Goal: Transaction & Acquisition: Book appointment/travel/reservation

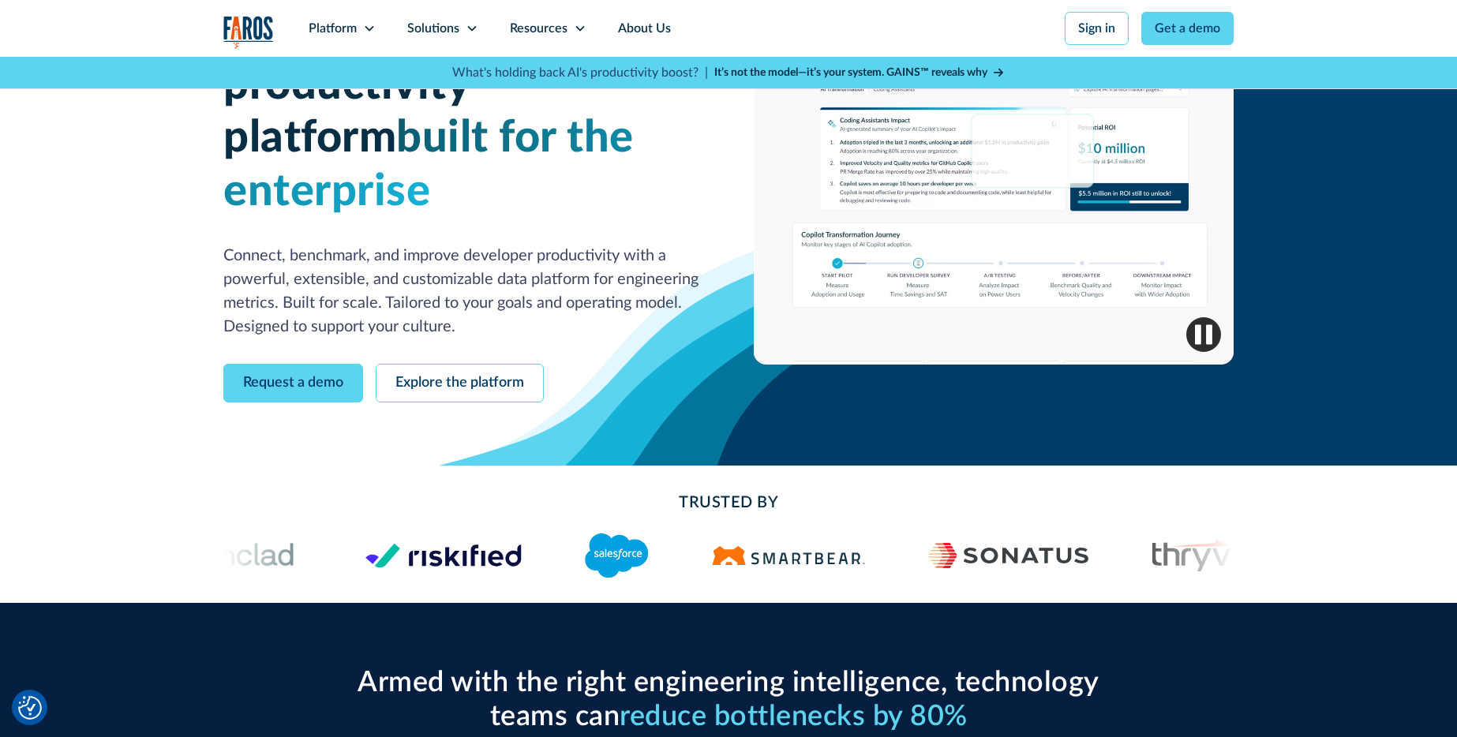
scroll to position [103, 0]
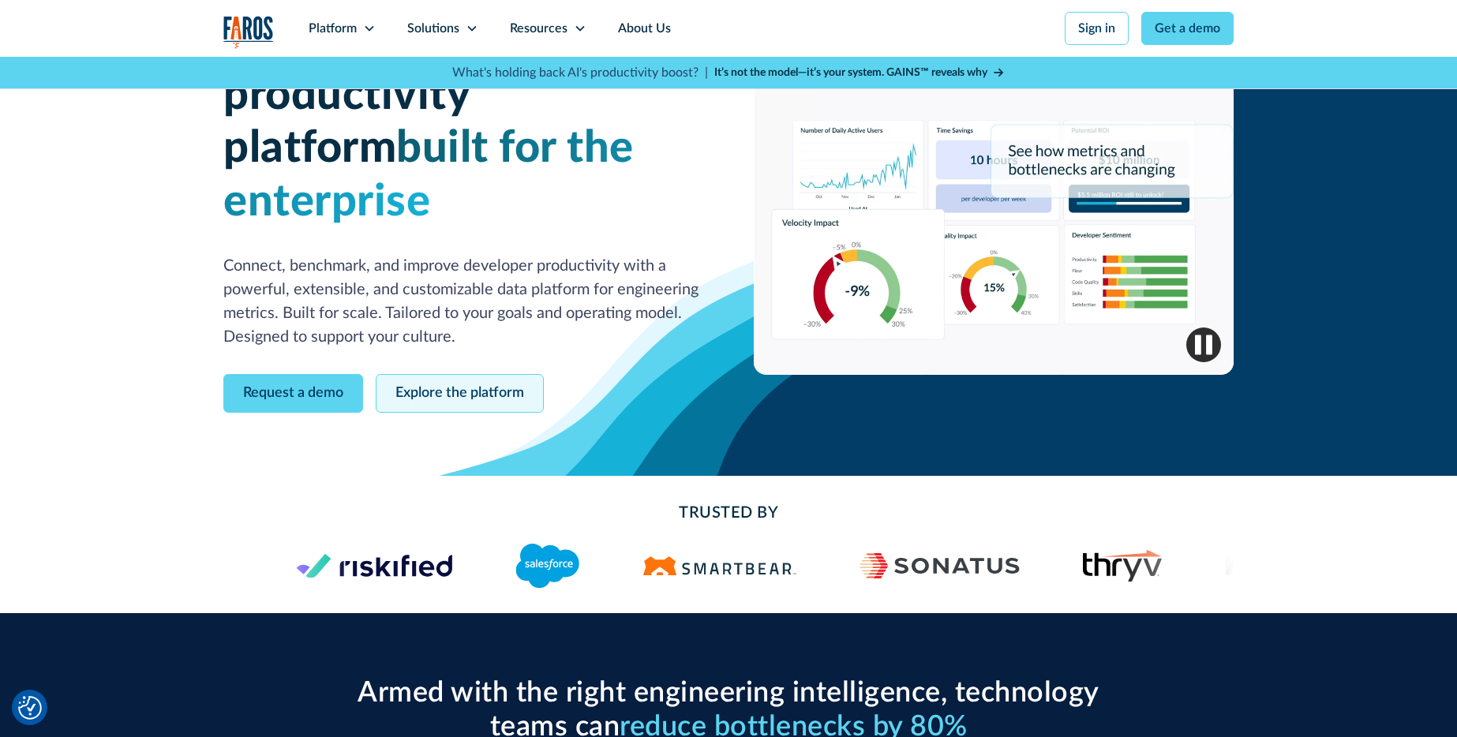
click at [376, 413] on link "Explore the platform" at bounding box center [460, 393] width 168 height 39
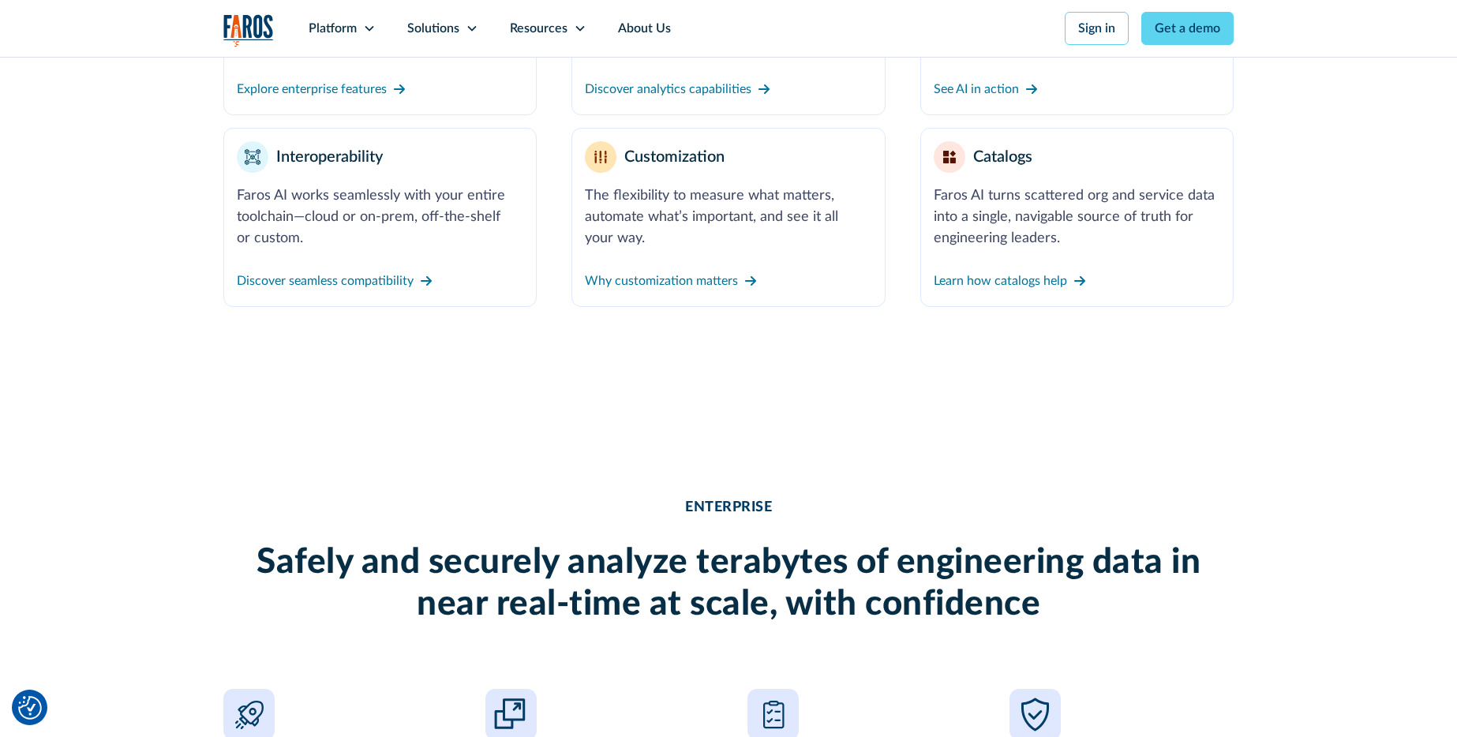
scroll to position [870, 0]
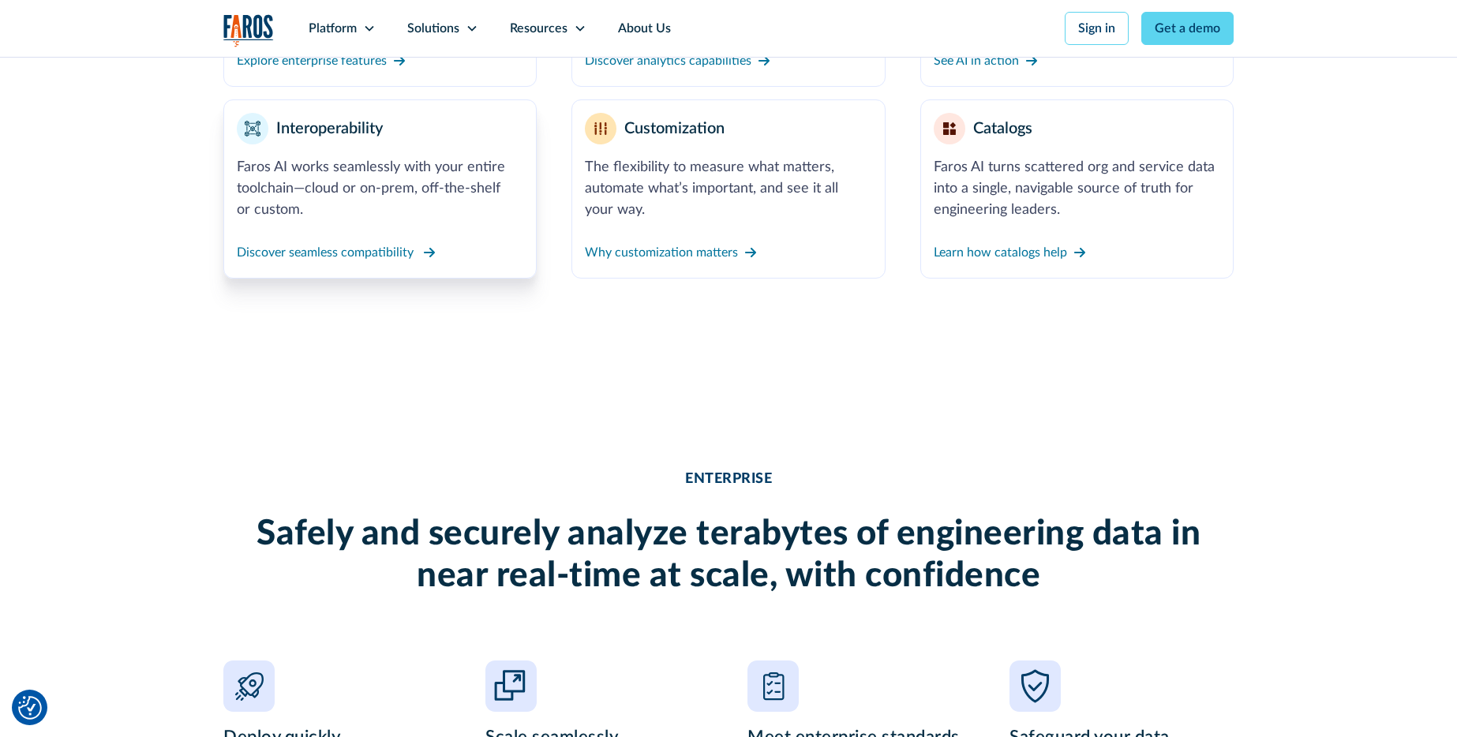
click at [292, 262] on div "Discover seamless compatibility" at bounding box center [325, 252] width 177 height 19
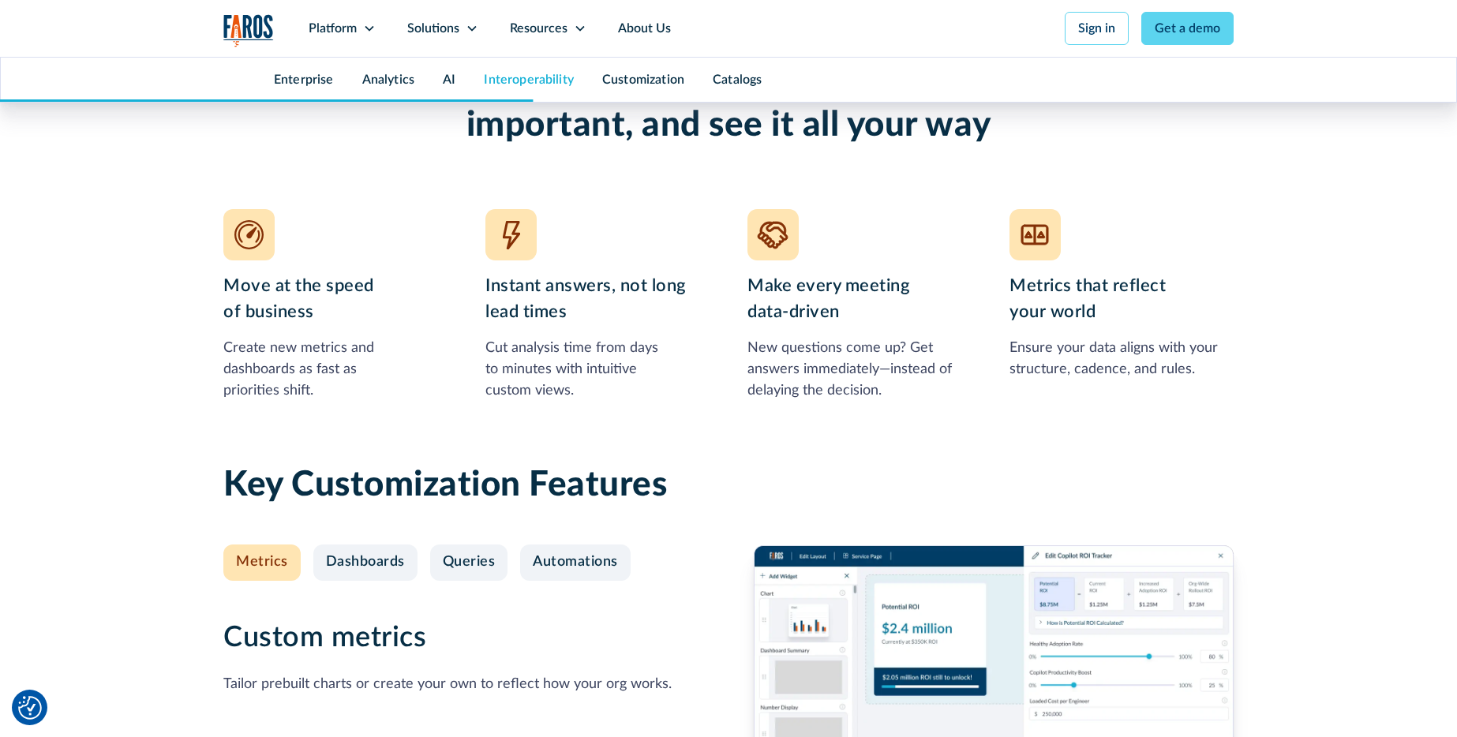
scroll to position [5501, 0]
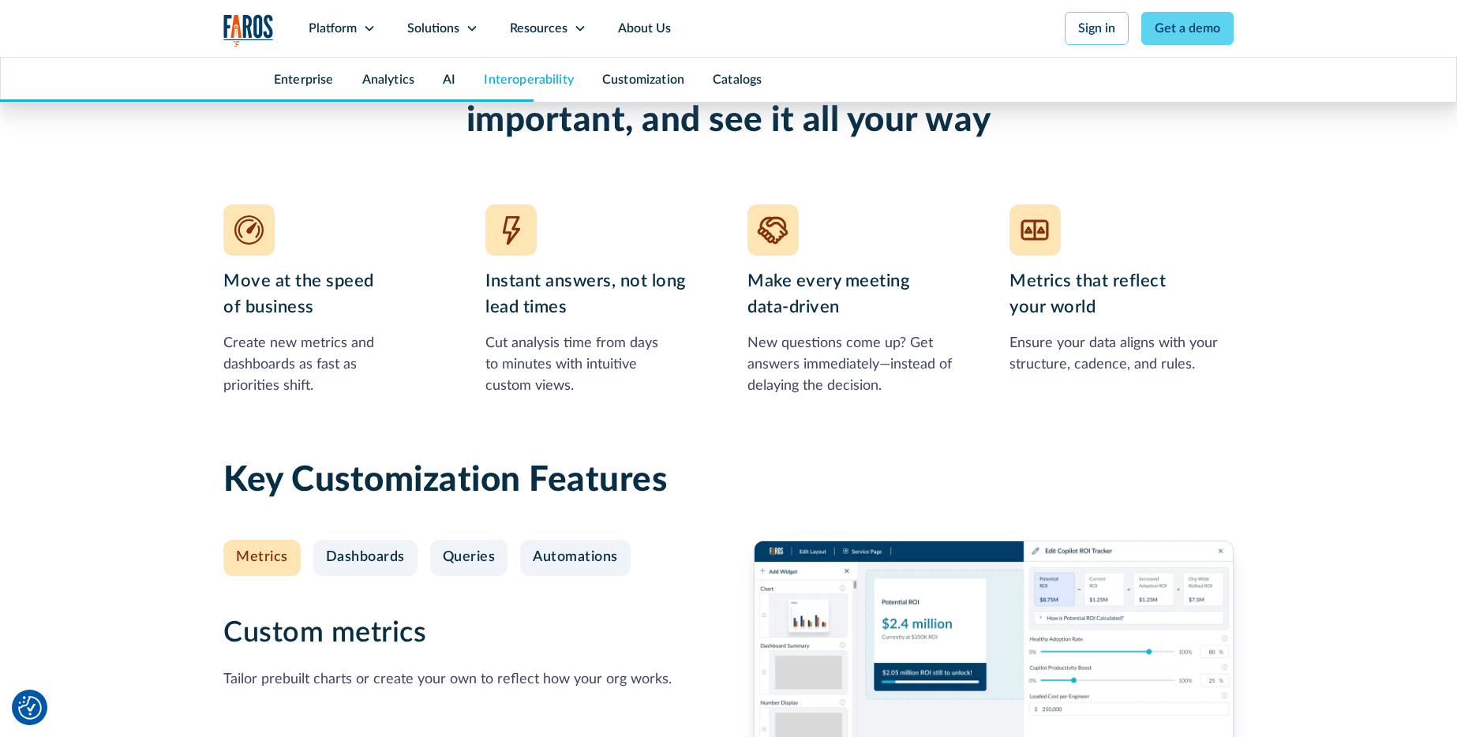
drag, startPoint x: 119, startPoint y: 467, endPoint x: 167, endPoint y: 512, distance: 65.9
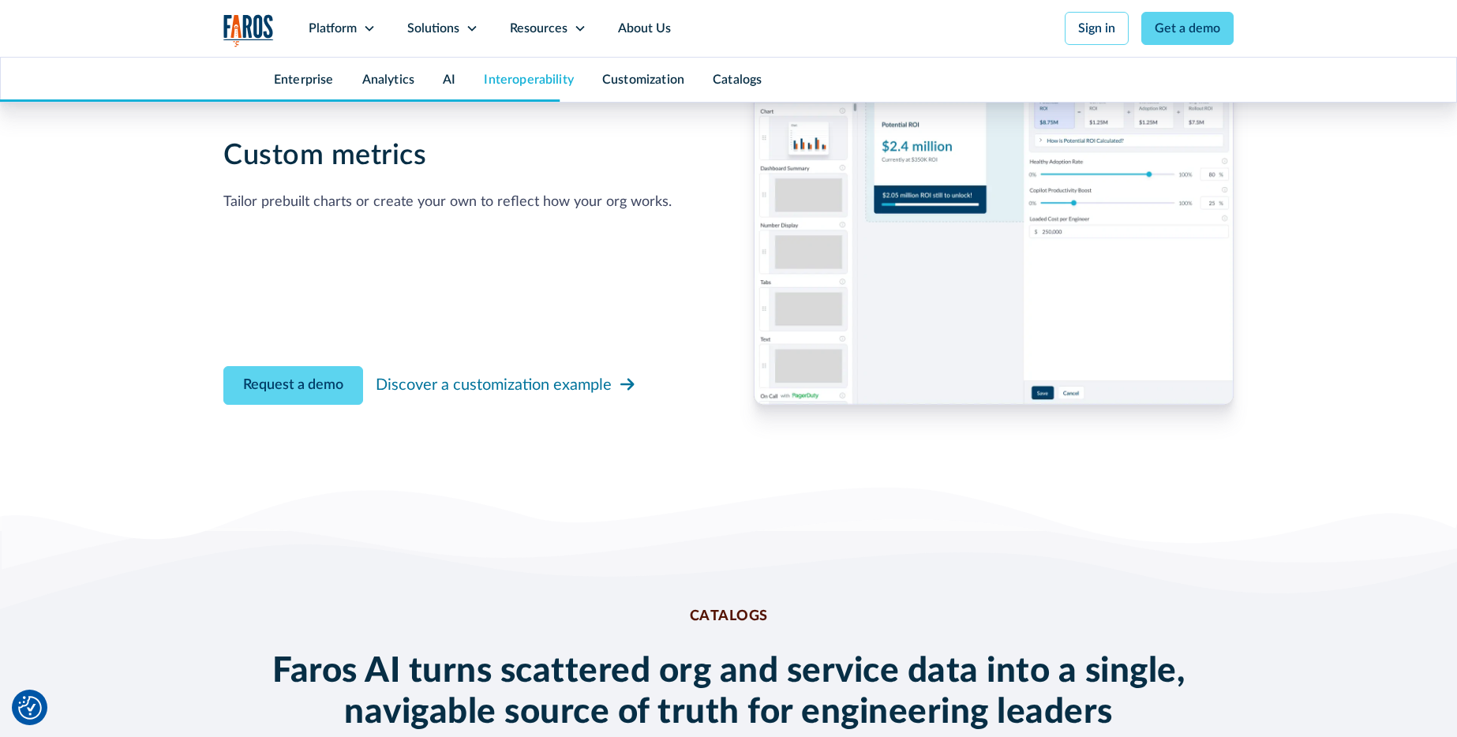
scroll to position [6051, 0]
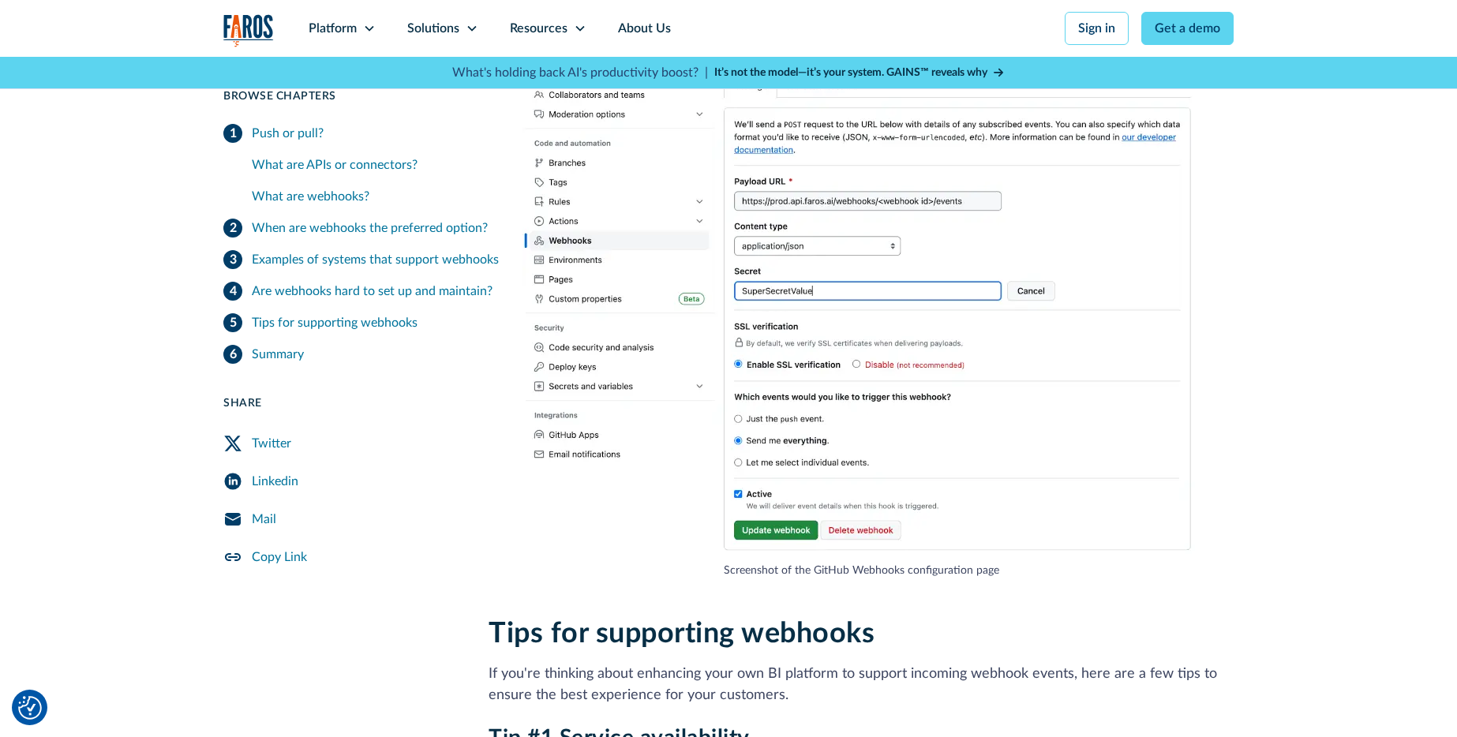
scroll to position [2161, 0]
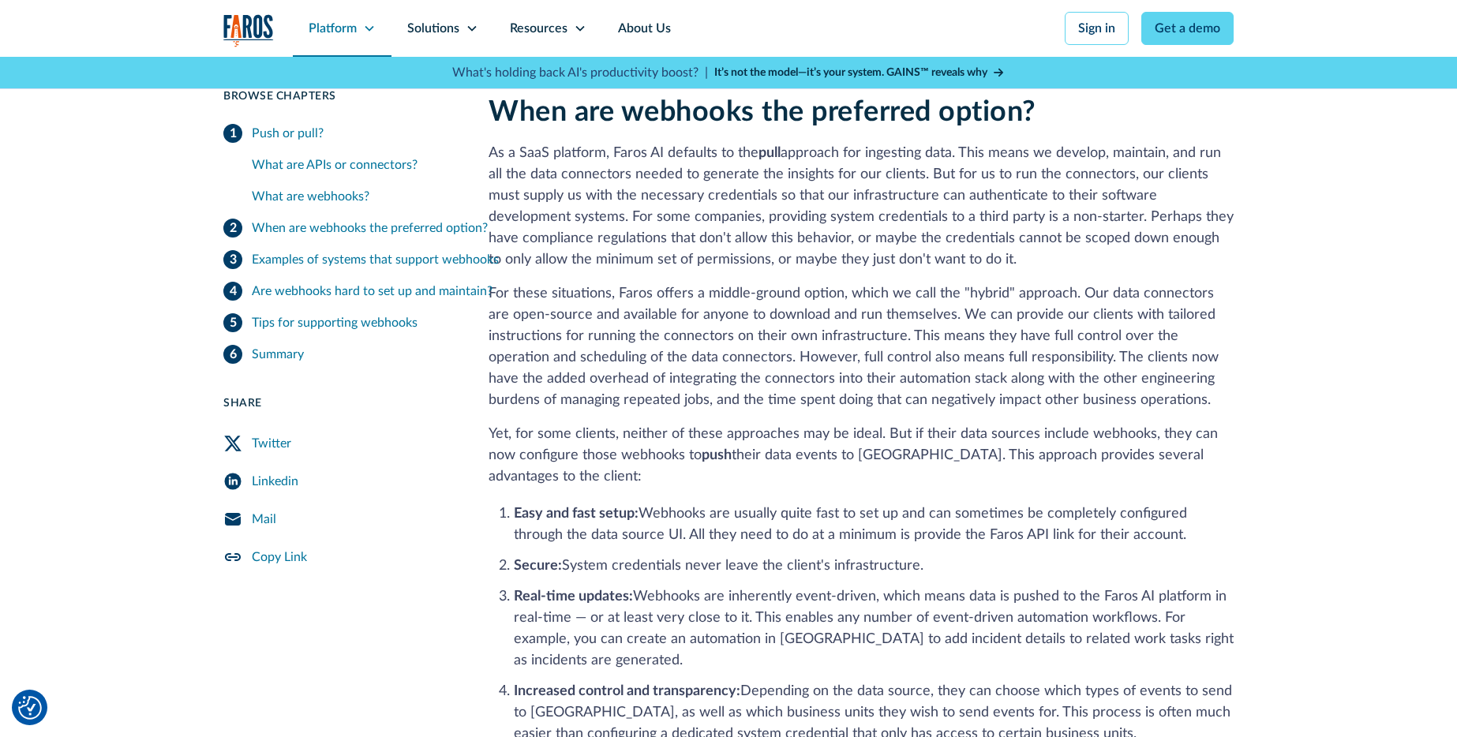
click at [363, 35] on icon at bounding box center [369, 28] width 13 height 13
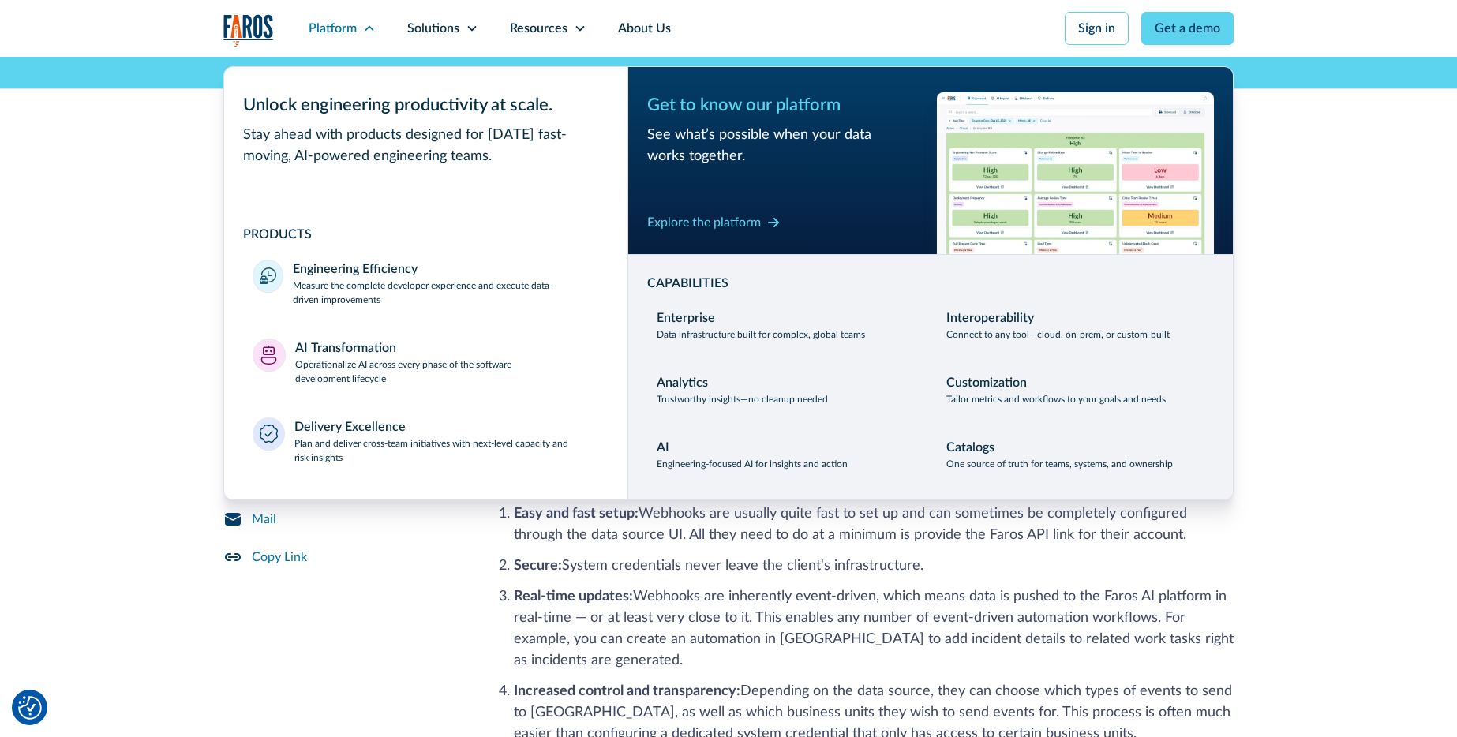
click at [223, 32] on img "home" at bounding box center [248, 30] width 51 height 32
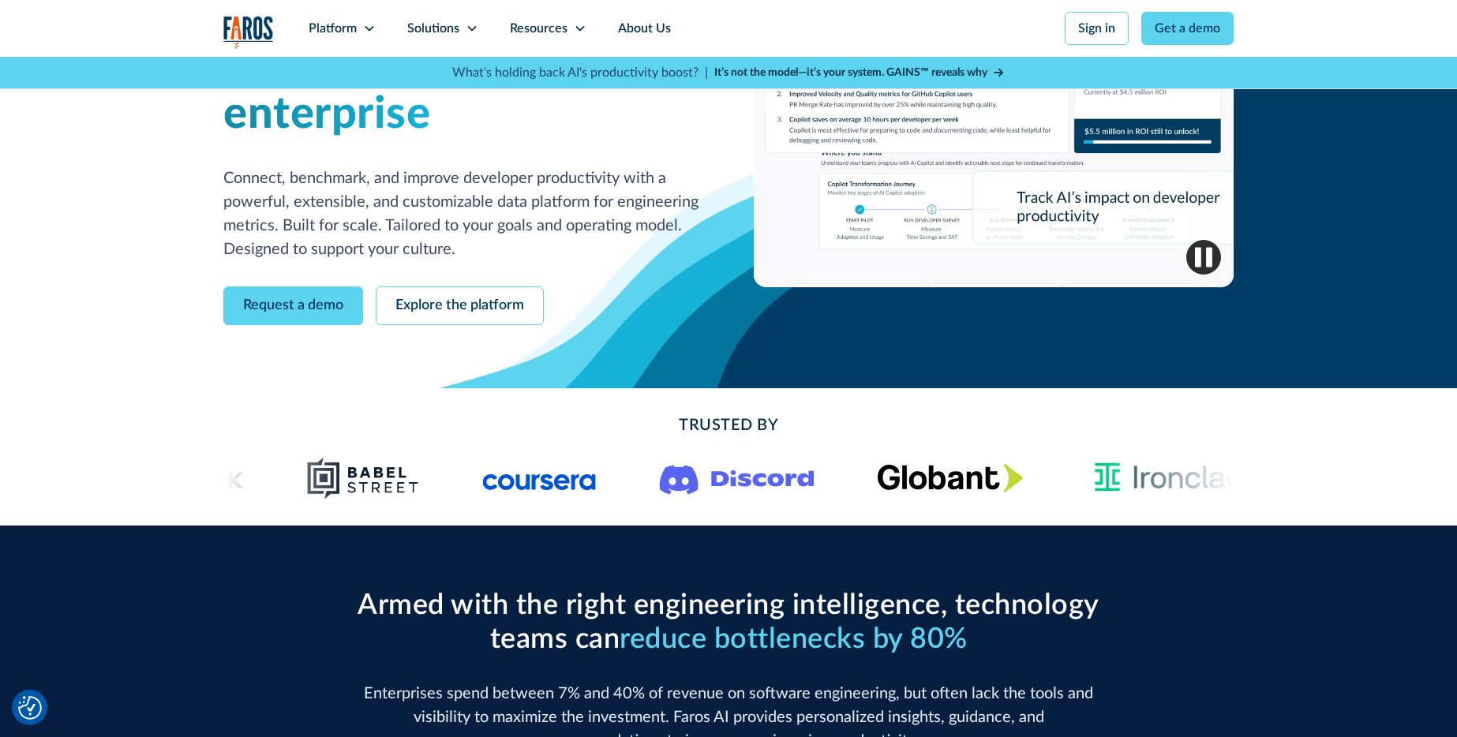
scroll to position [210, 0]
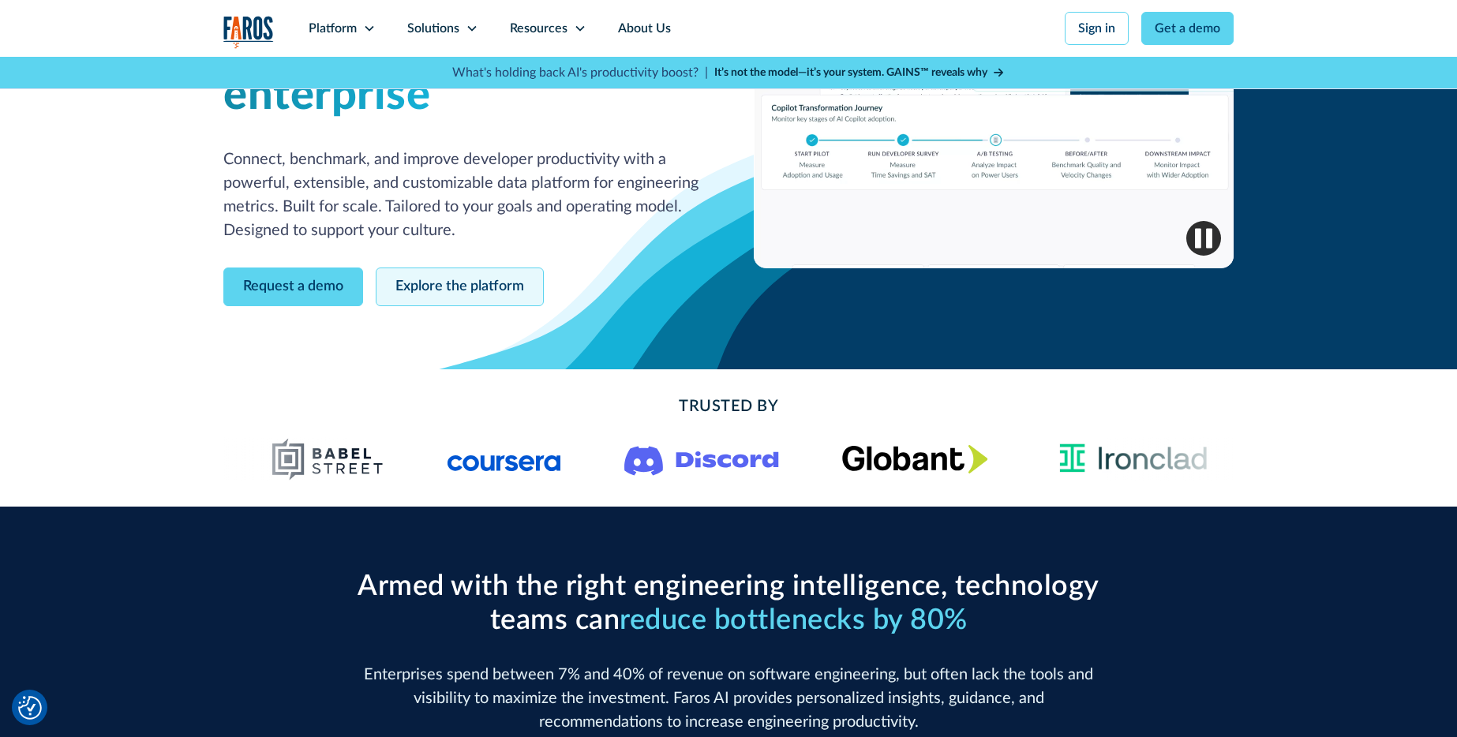
click at [383, 306] on link "Explore the platform" at bounding box center [460, 286] width 168 height 39
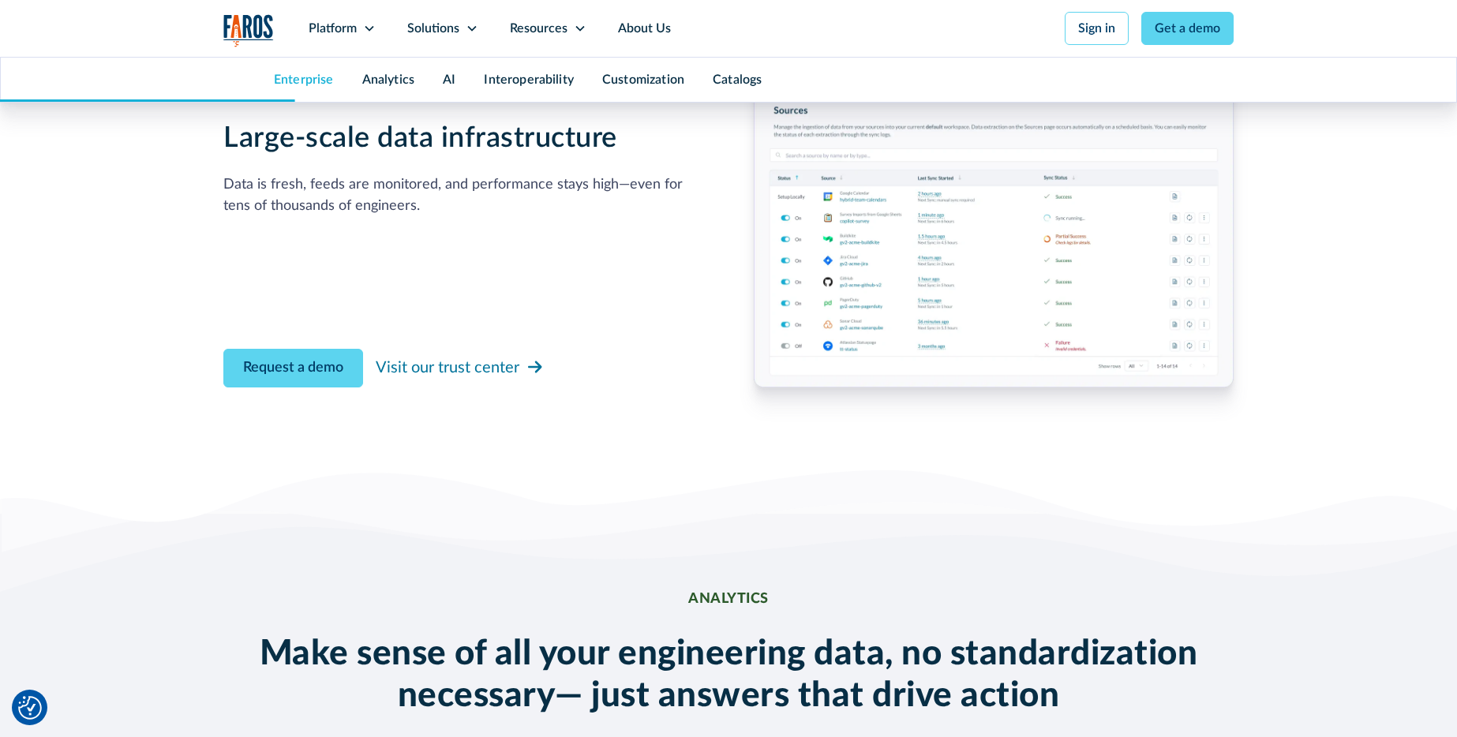
scroll to position [1797, 0]
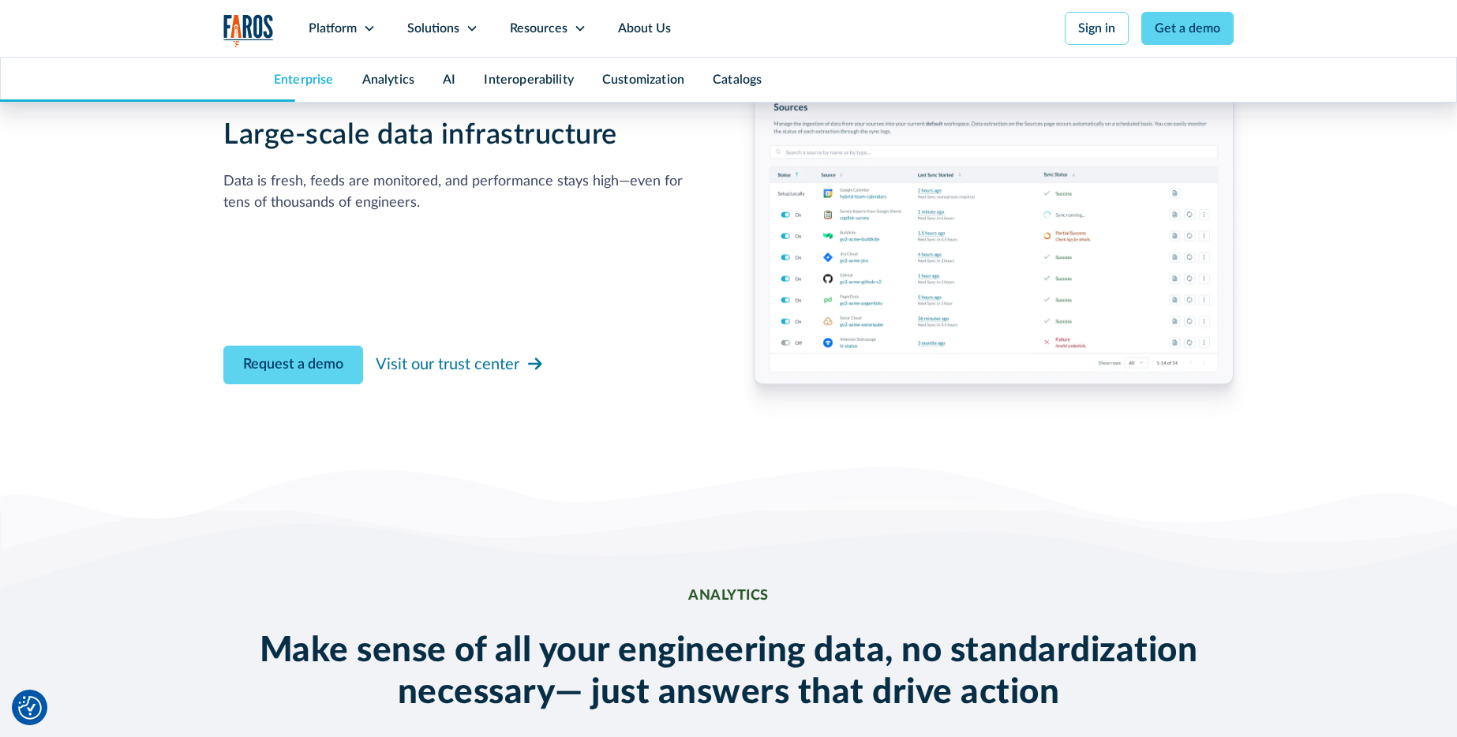
drag, startPoint x: 99, startPoint y: 245, endPoint x: 230, endPoint y: 300, distance: 141.4
click at [223, 372] on div "Key Enterprise Features Scalablilty Access Compliance Security Large-scale data…" at bounding box center [728, 195] width 1010 height 529
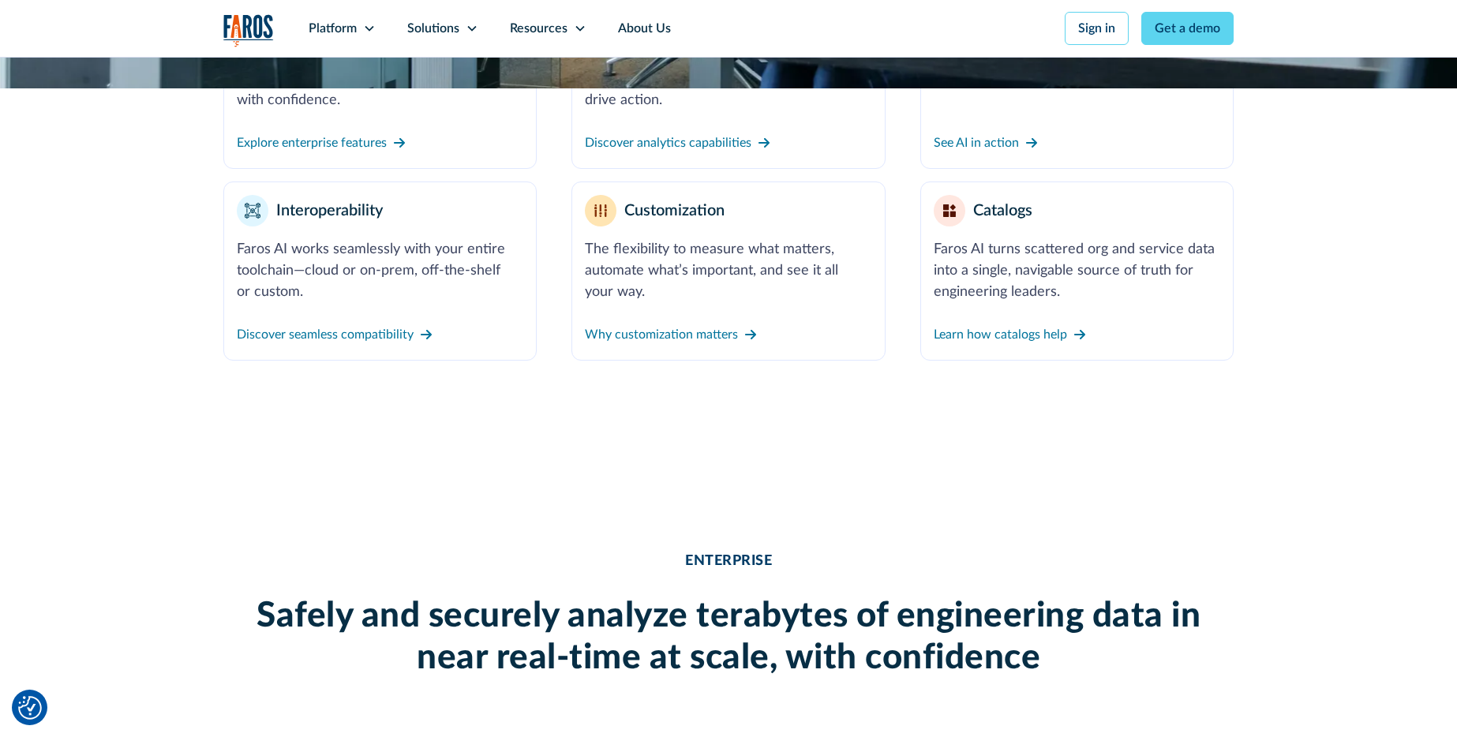
scroll to position [784, 0]
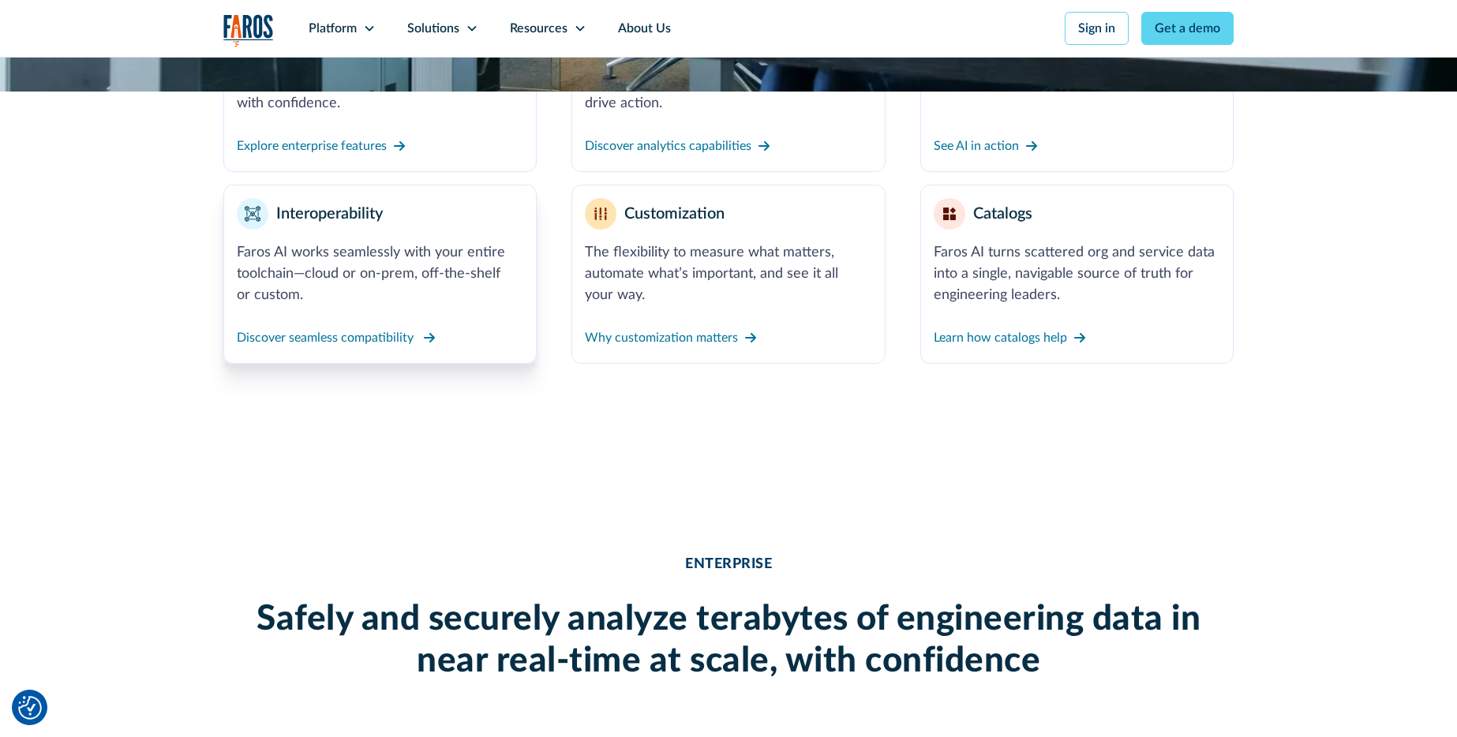
click at [278, 347] on div "Discover seamless compatibility" at bounding box center [325, 337] width 177 height 19
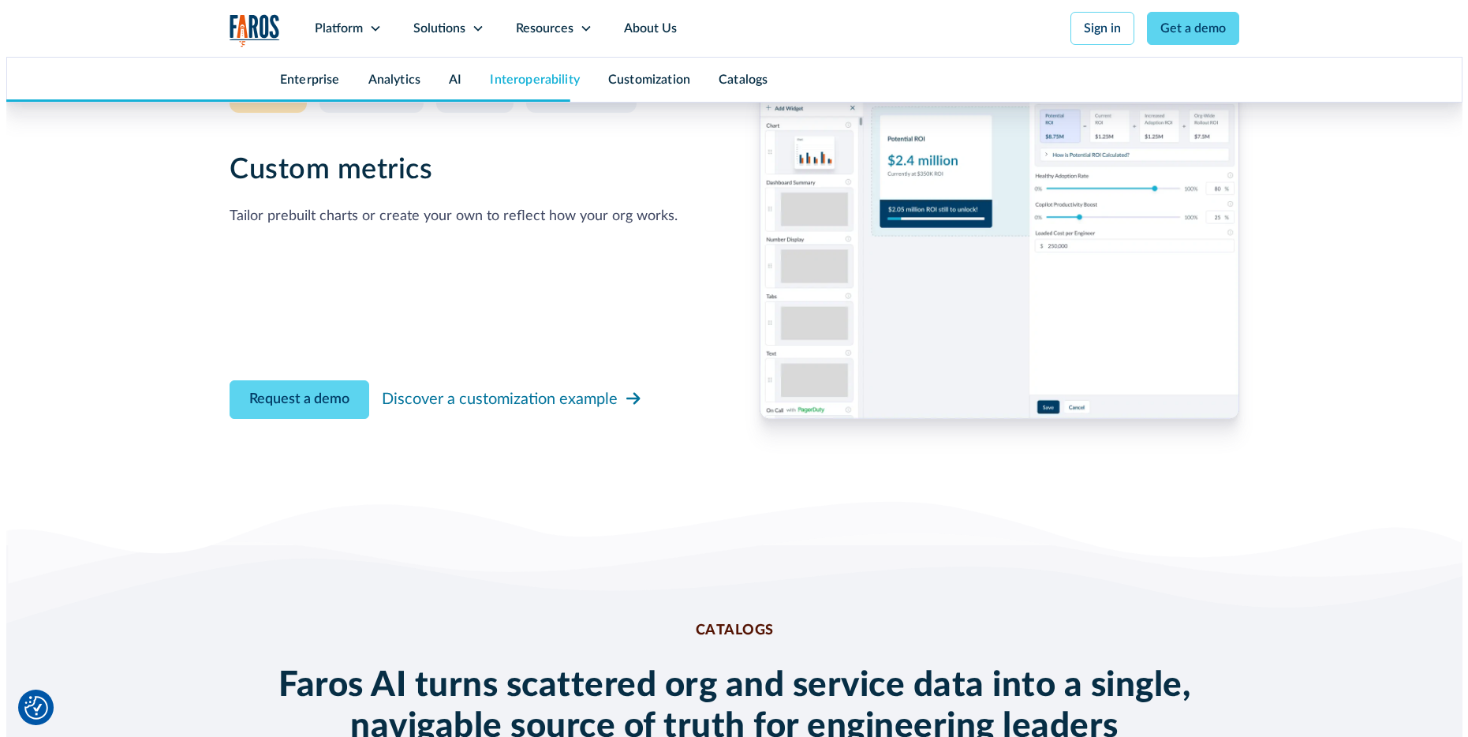
scroll to position [5988, 0]
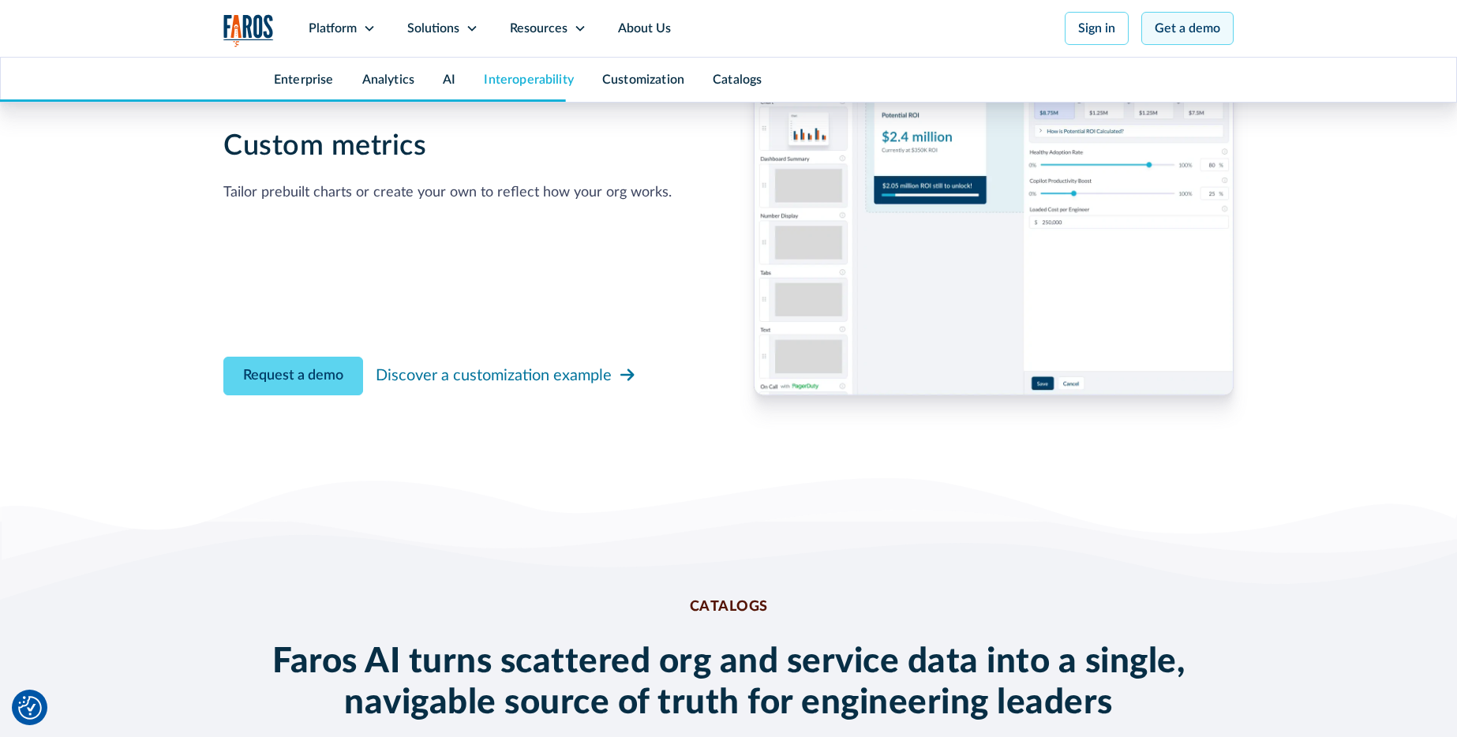
click at [1233, 29] on link "Get a demo" at bounding box center [1187, 28] width 92 height 33
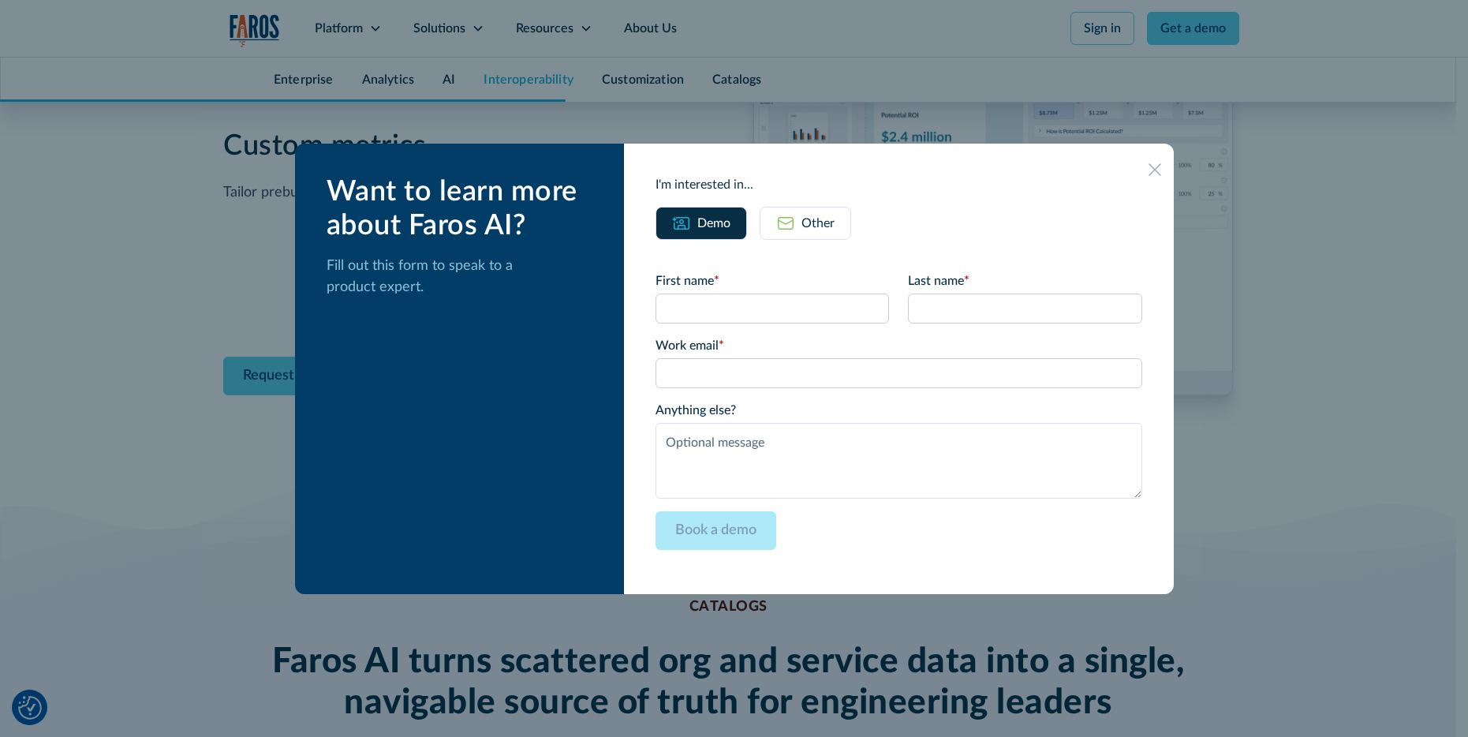
click at [835, 214] on div "Other" at bounding box center [818, 223] width 33 height 19
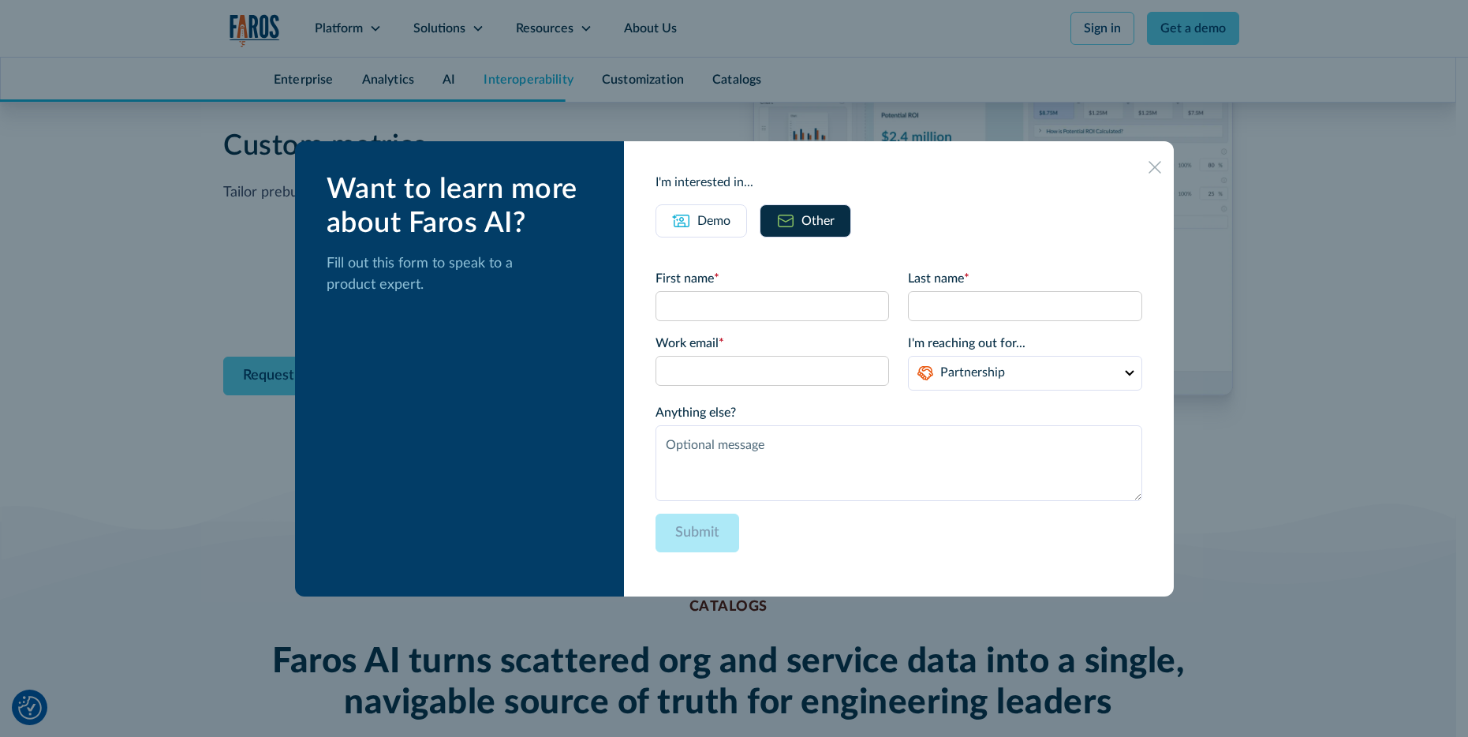
click at [725, 211] on div "Demo" at bounding box center [714, 220] width 33 height 19
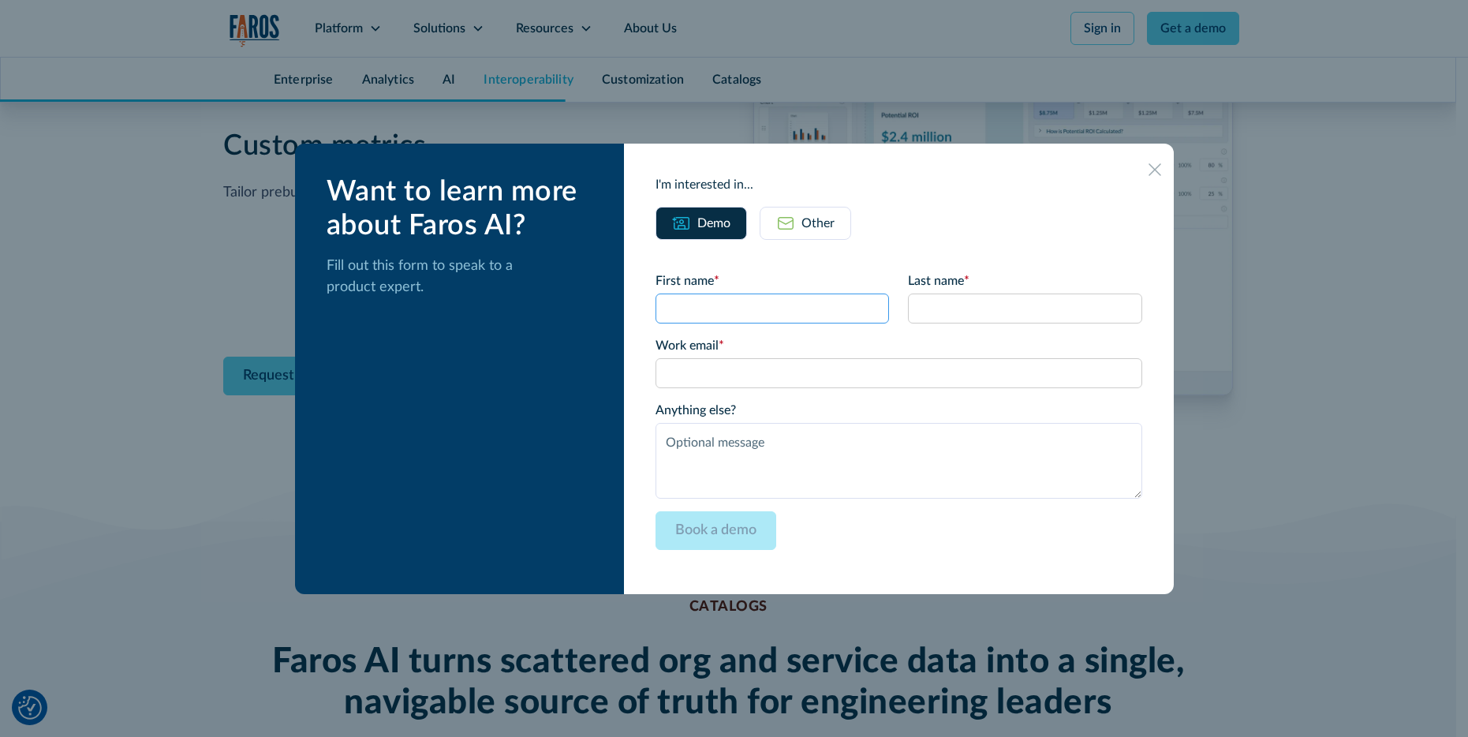
click at [702, 300] on input "First name *" at bounding box center [773, 309] width 234 height 30
type input "Peter"
type input "Triesz"
type input "peter.triesz@eon.com"
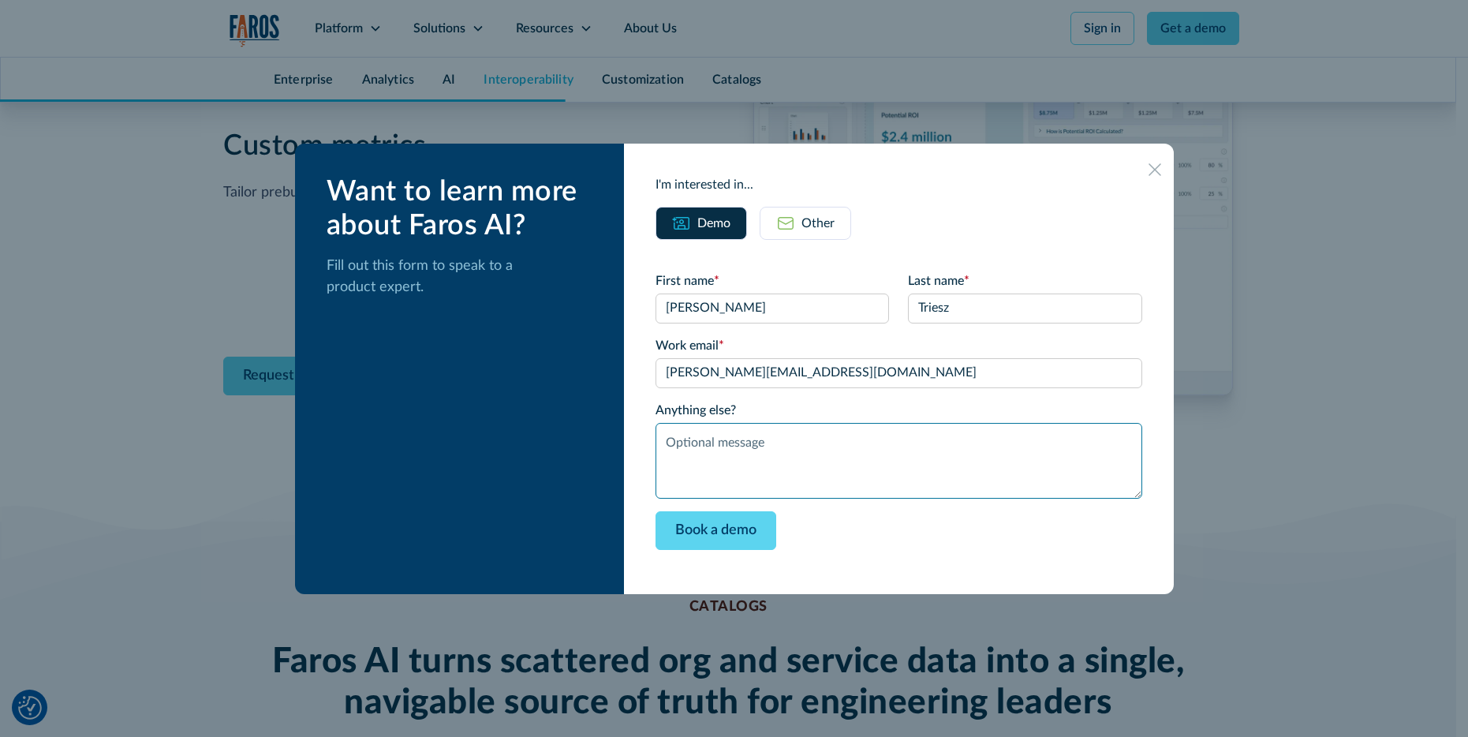
click at [795, 470] on textarea "Anything else?" at bounding box center [899, 461] width 486 height 76
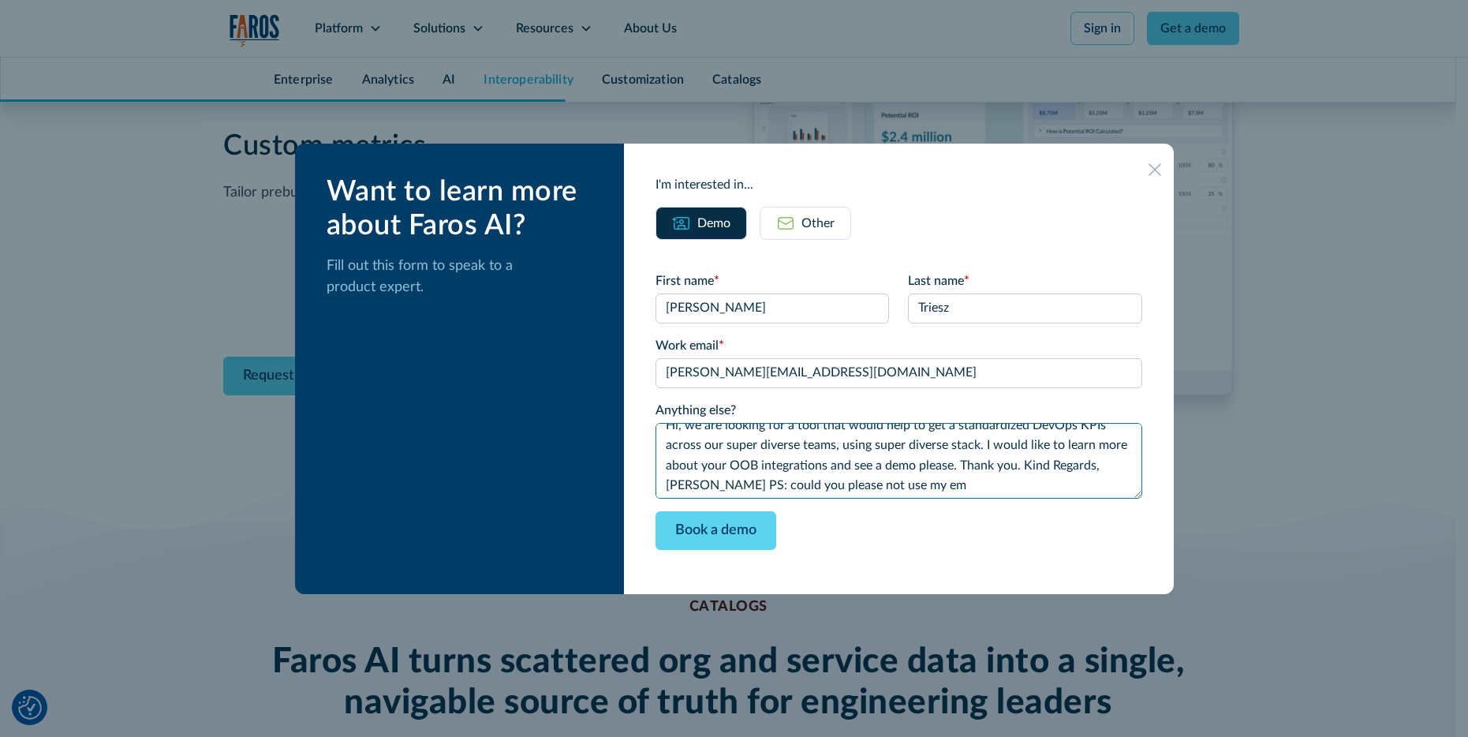
scroll to position [43, 0]
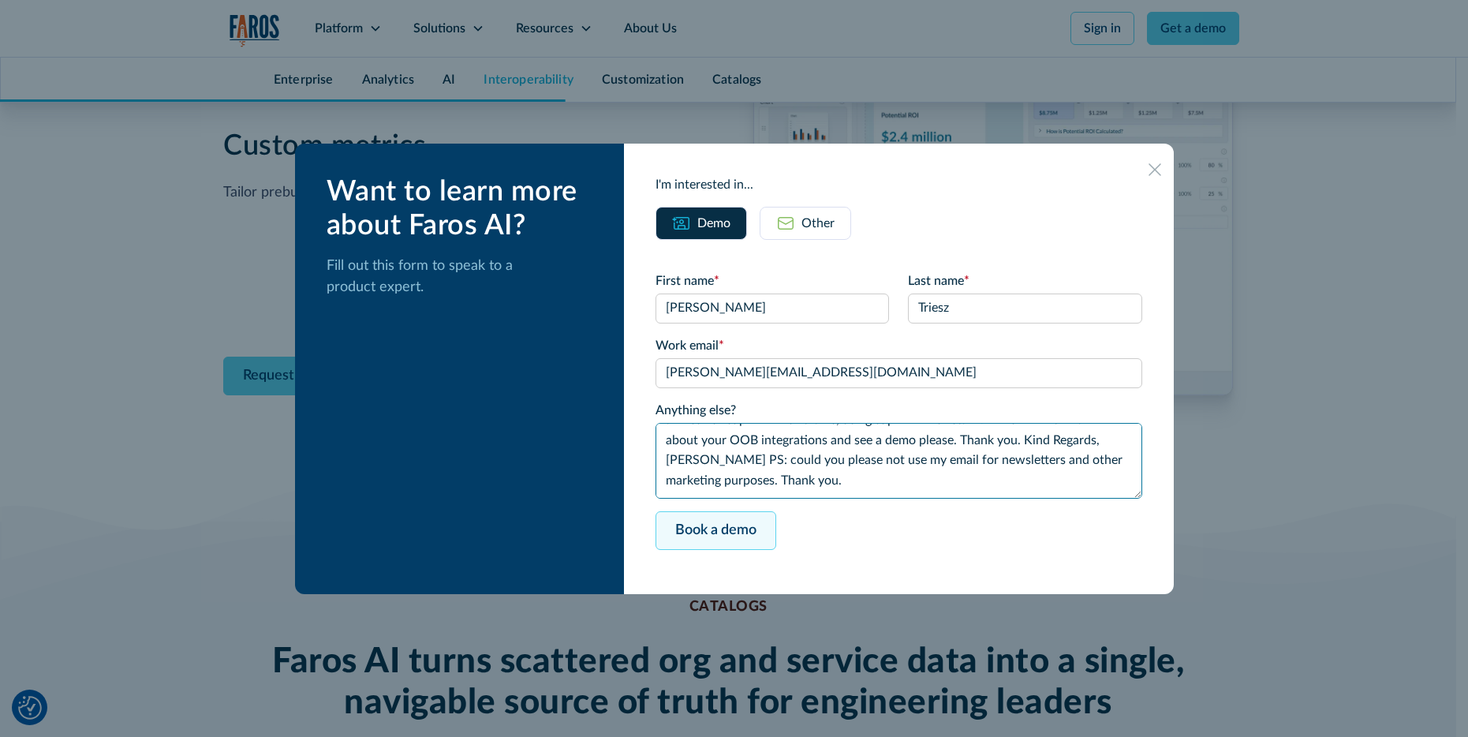
type textarea "Hi, we are looking for a tool that would help to get a standardized DevOps KPIs…"
click at [732, 550] on input "Book a demo" at bounding box center [716, 530] width 121 height 39
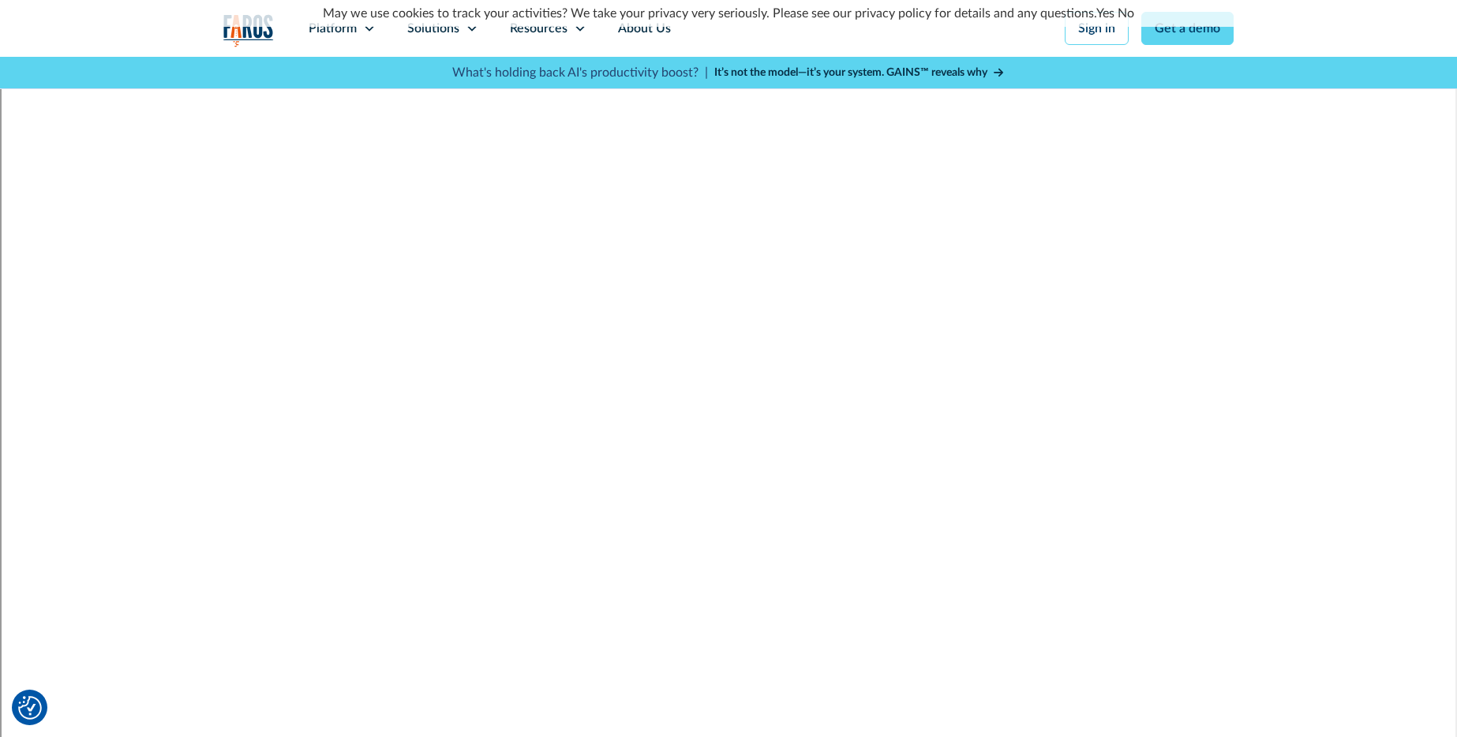
click at [223, 39] on img "home" at bounding box center [248, 30] width 51 height 32
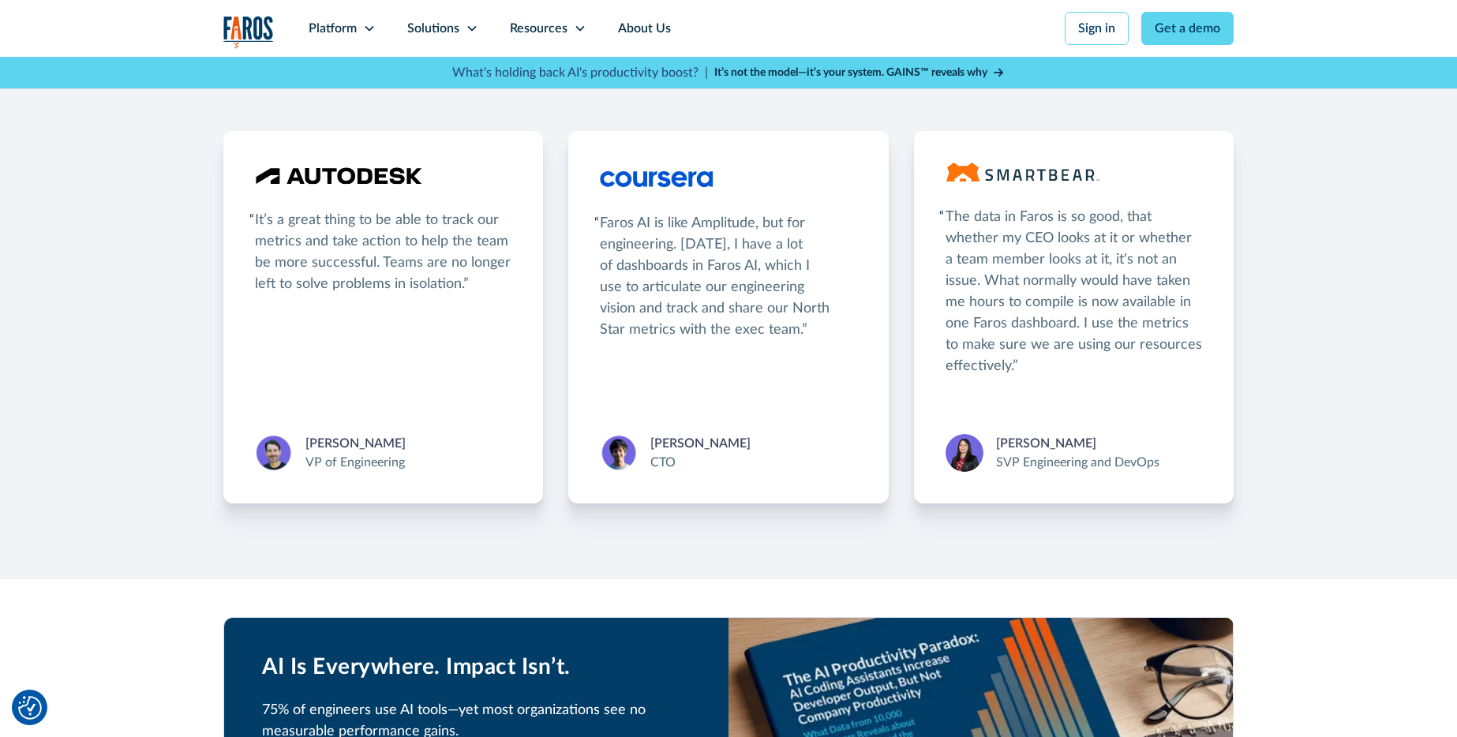
scroll to position [3034, 0]
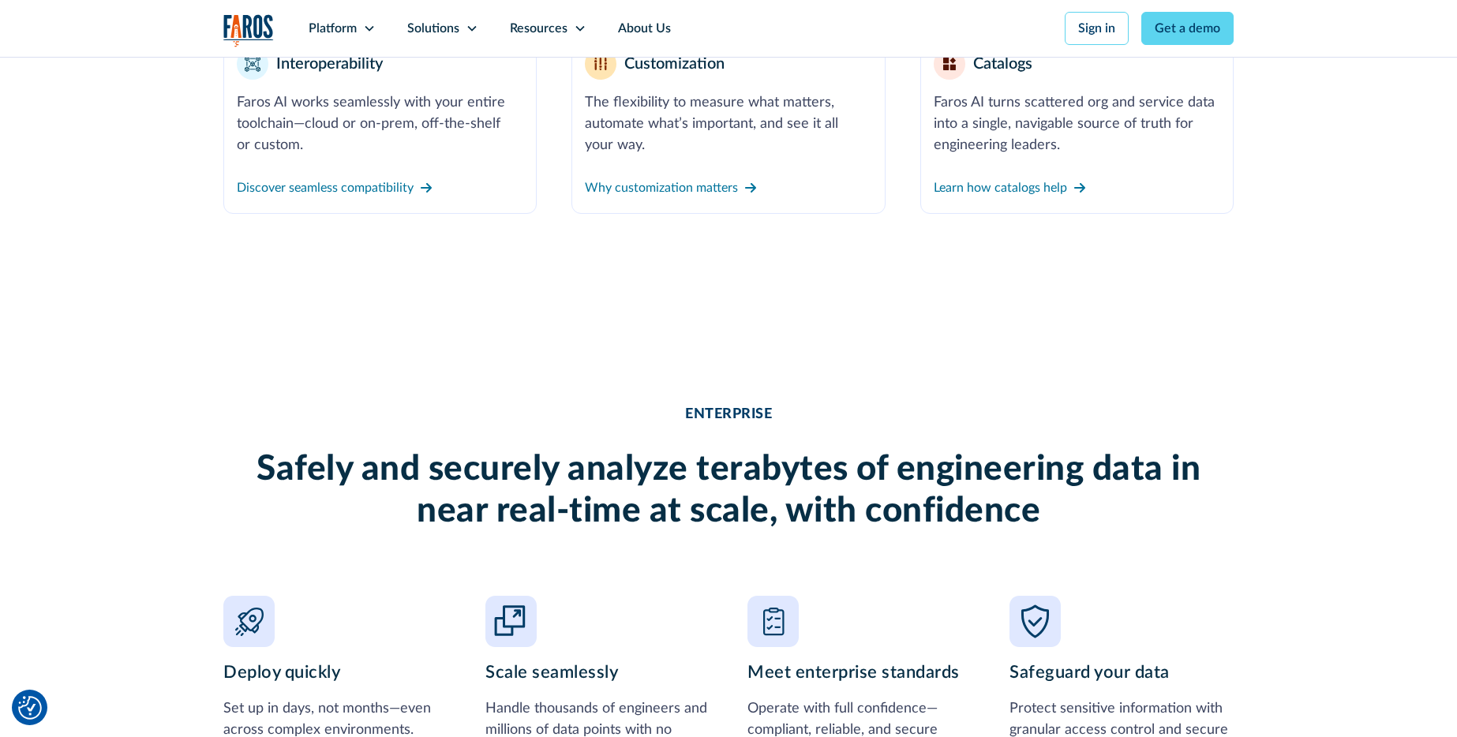
scroll to position [937, 0]
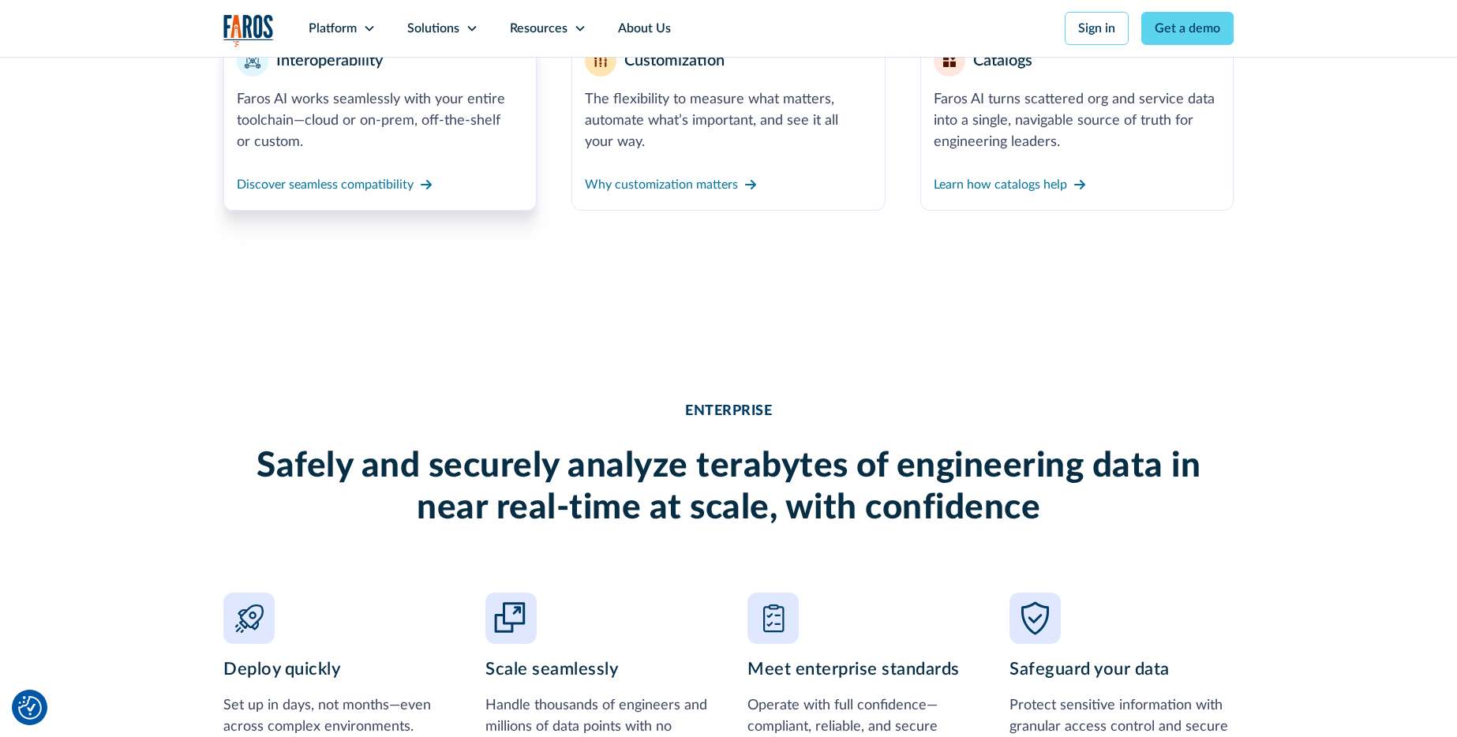
click at [275, 153] on div "Faros AI works seamlessly with your entire toolchain—cloud or on-prem, off-the-…" at bounding box center [380, 121] width 286 height 64
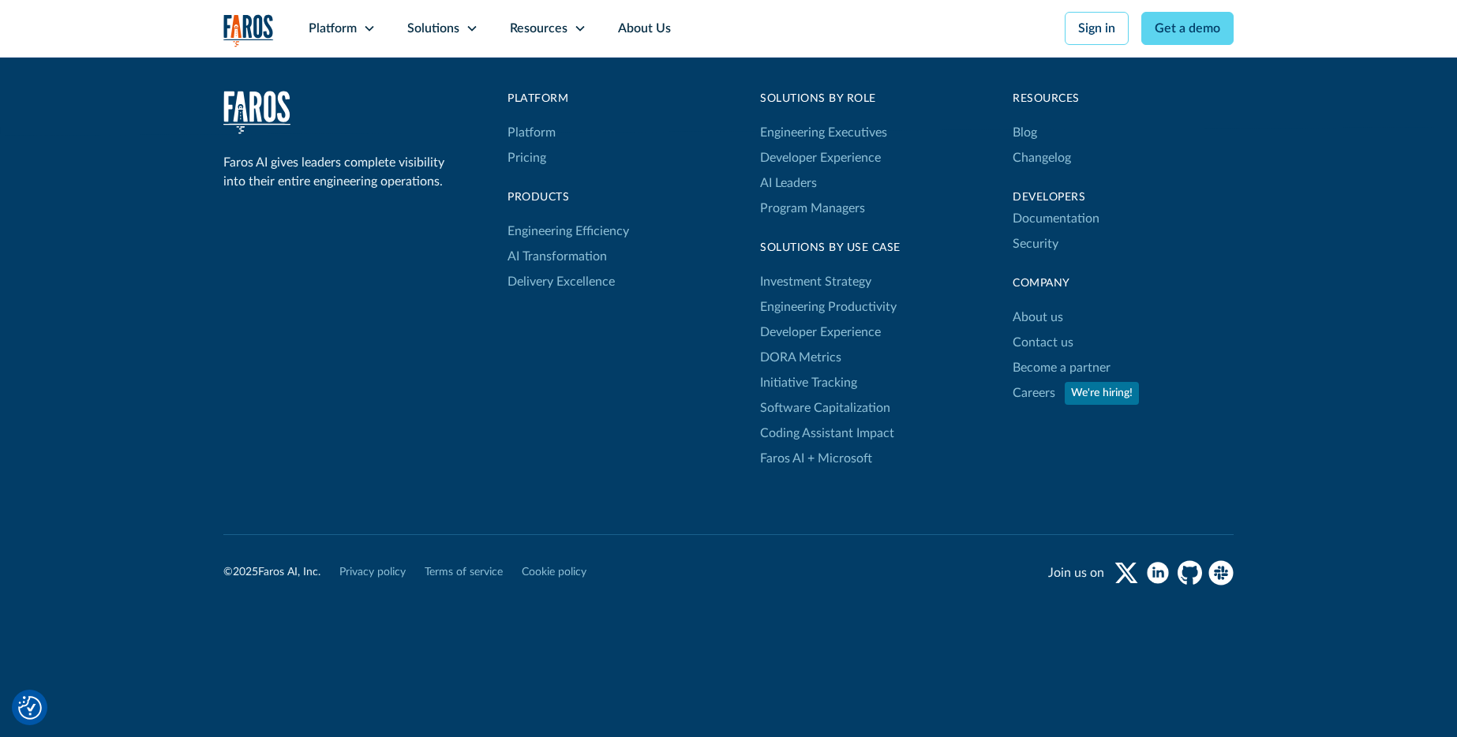
scroll to position [9576, 0]
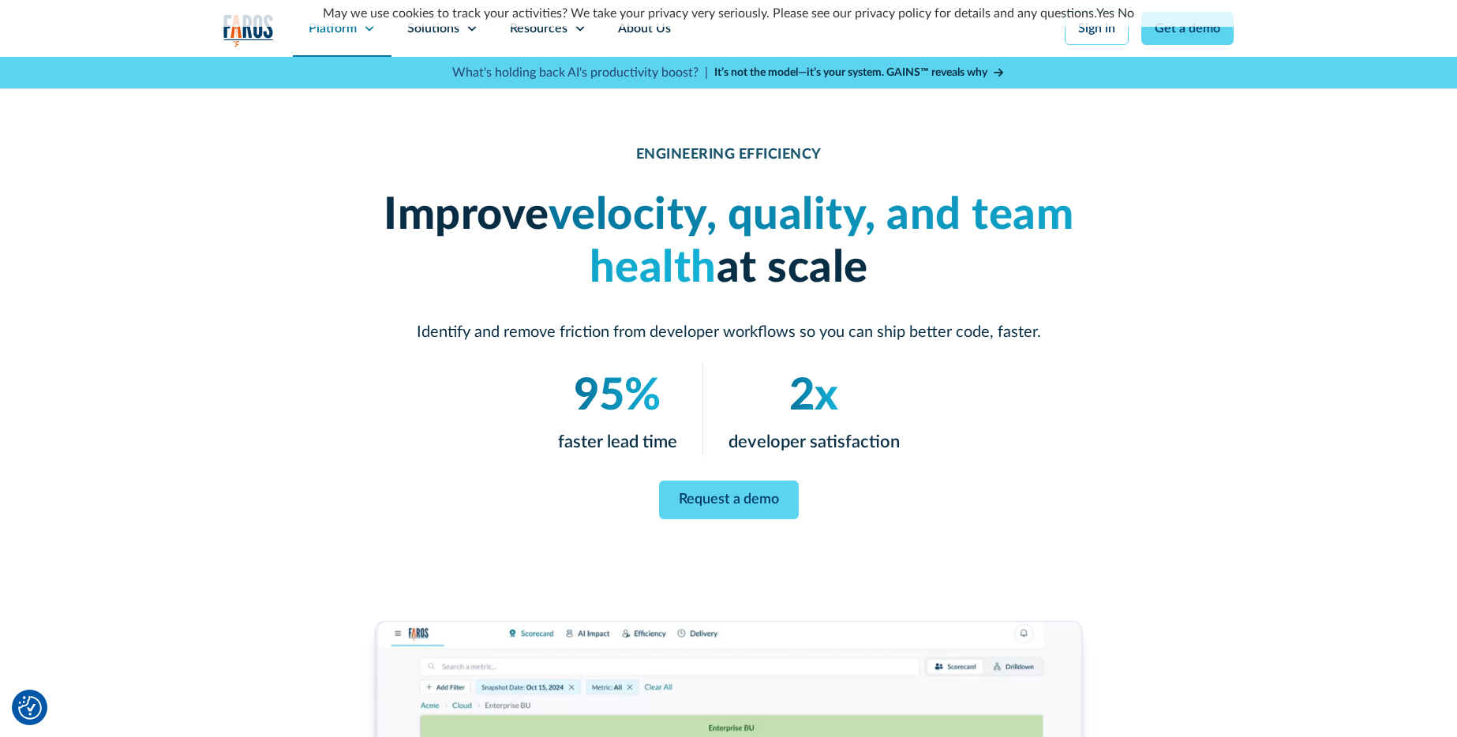
click at [363, 35] on icon at bounding box center [369, 28] width 13 height 13
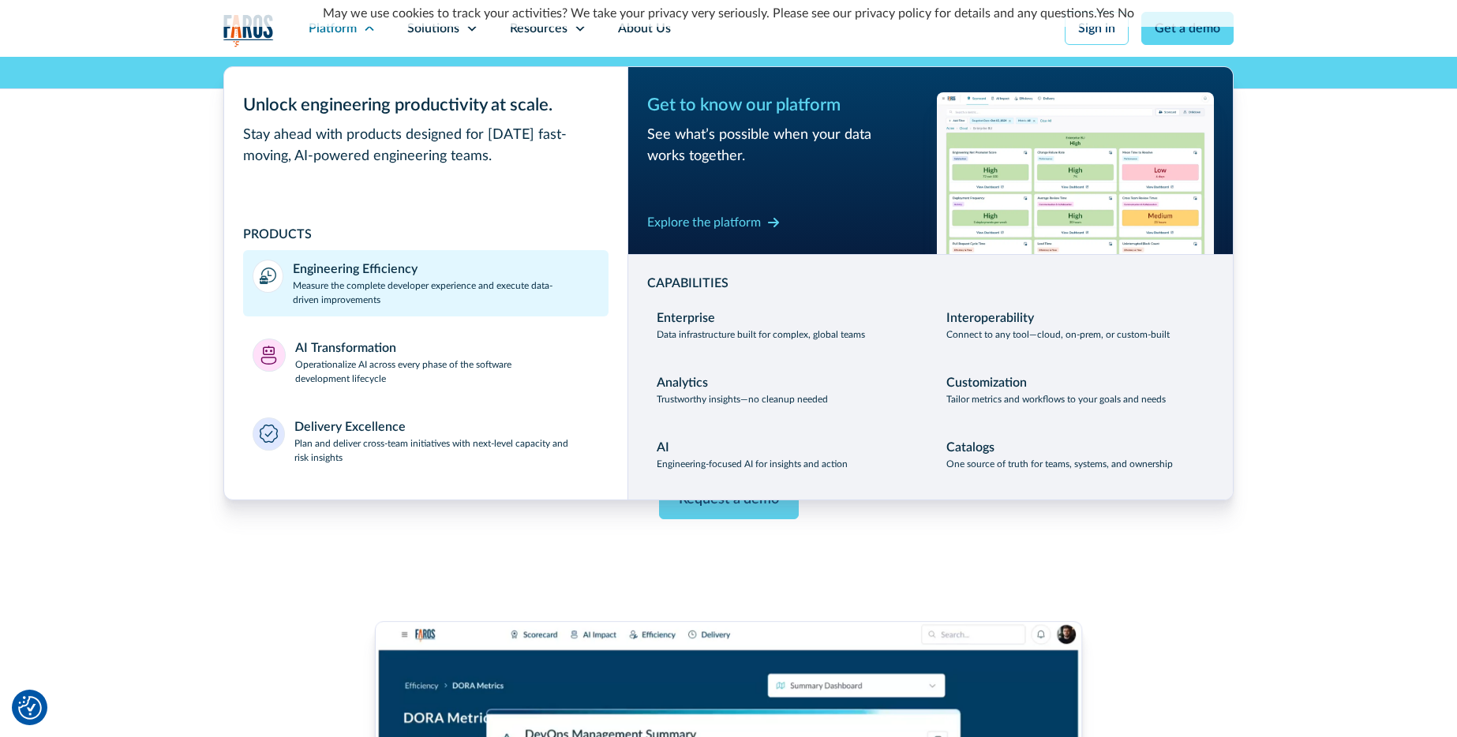
click at [293, 307] on p "Measure the complete developer experience and execute data-driven improvements" at bounding box center [446, 293] width 306 height 28
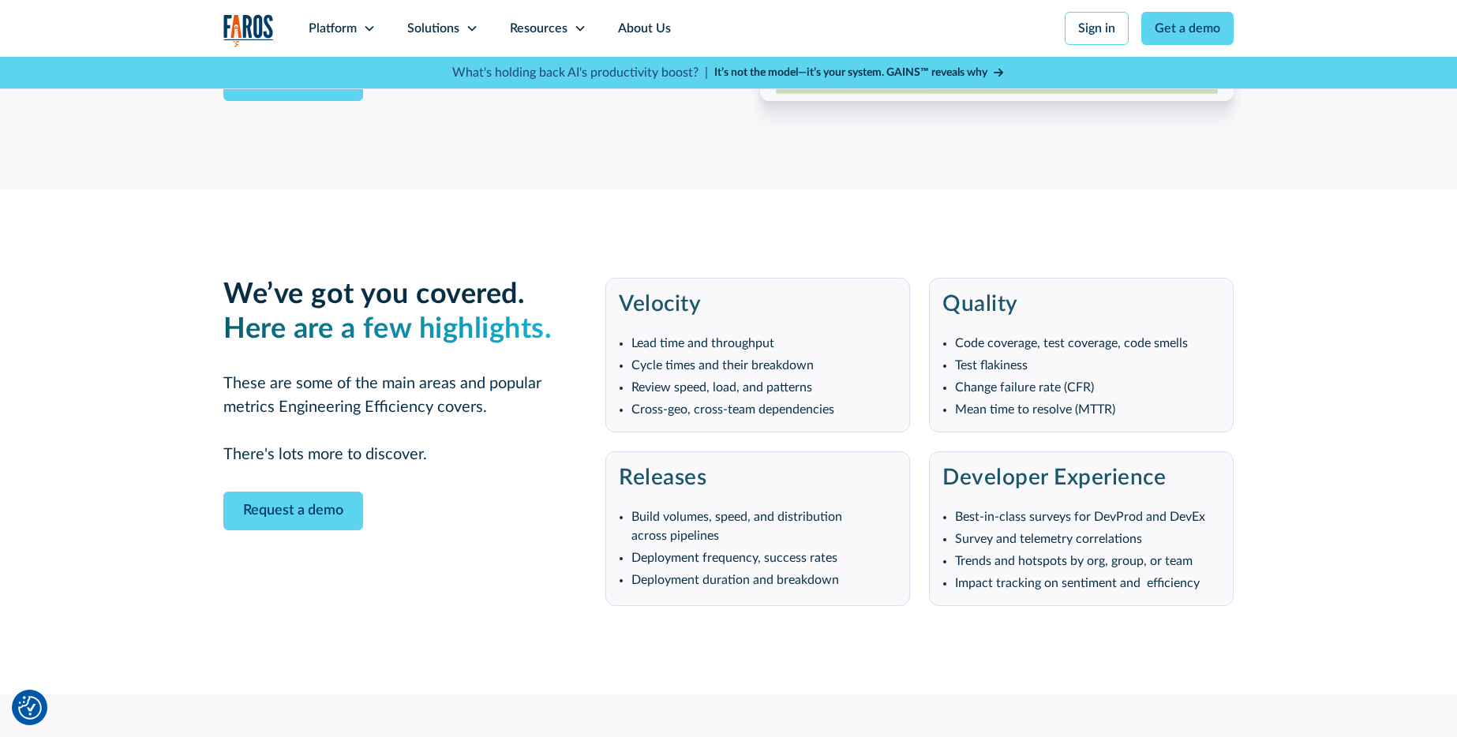
scroll to position [2915, 0]
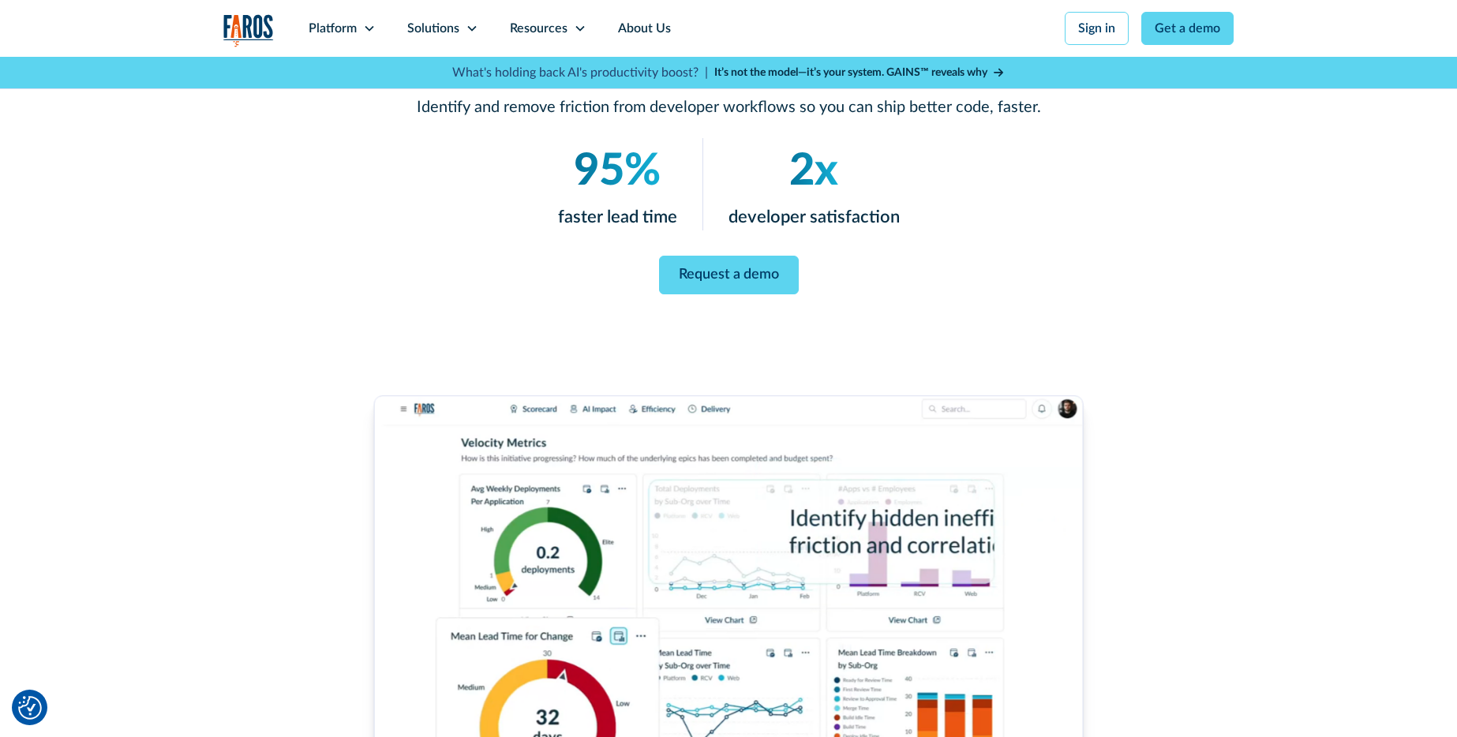
scroll to position [0, 0]
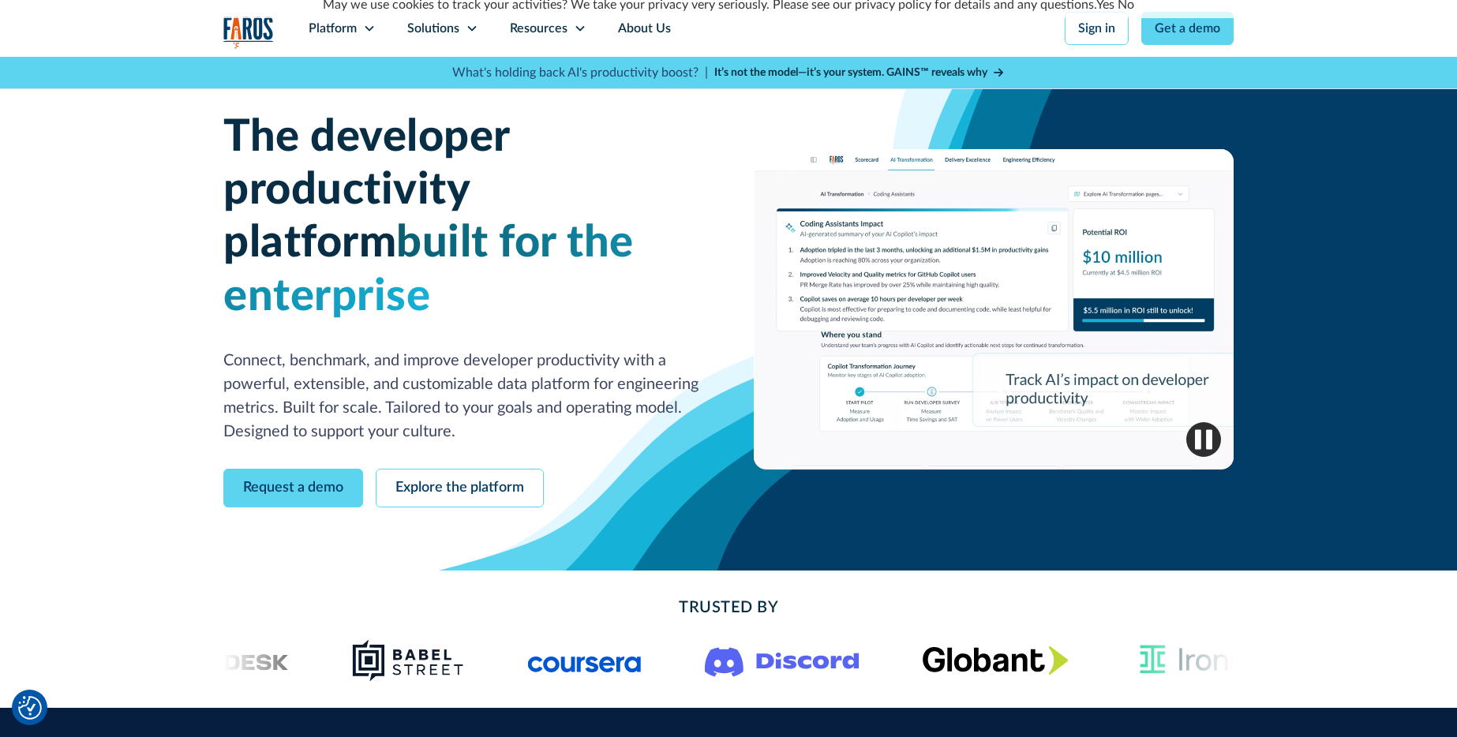
scroll to position [20, 0]
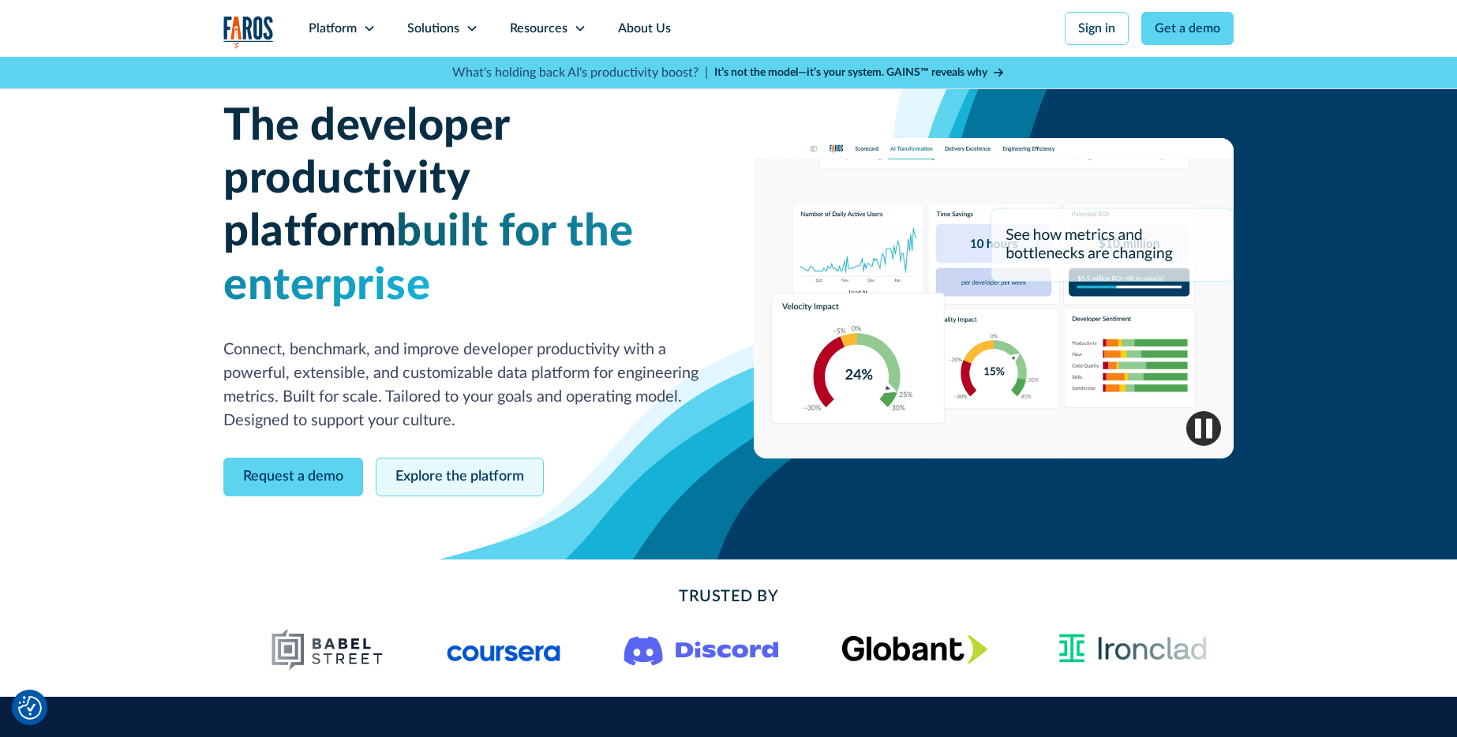
click at [410, 496] on link "Explore the platform" at bounding box center [460, 477] width 168 height 39
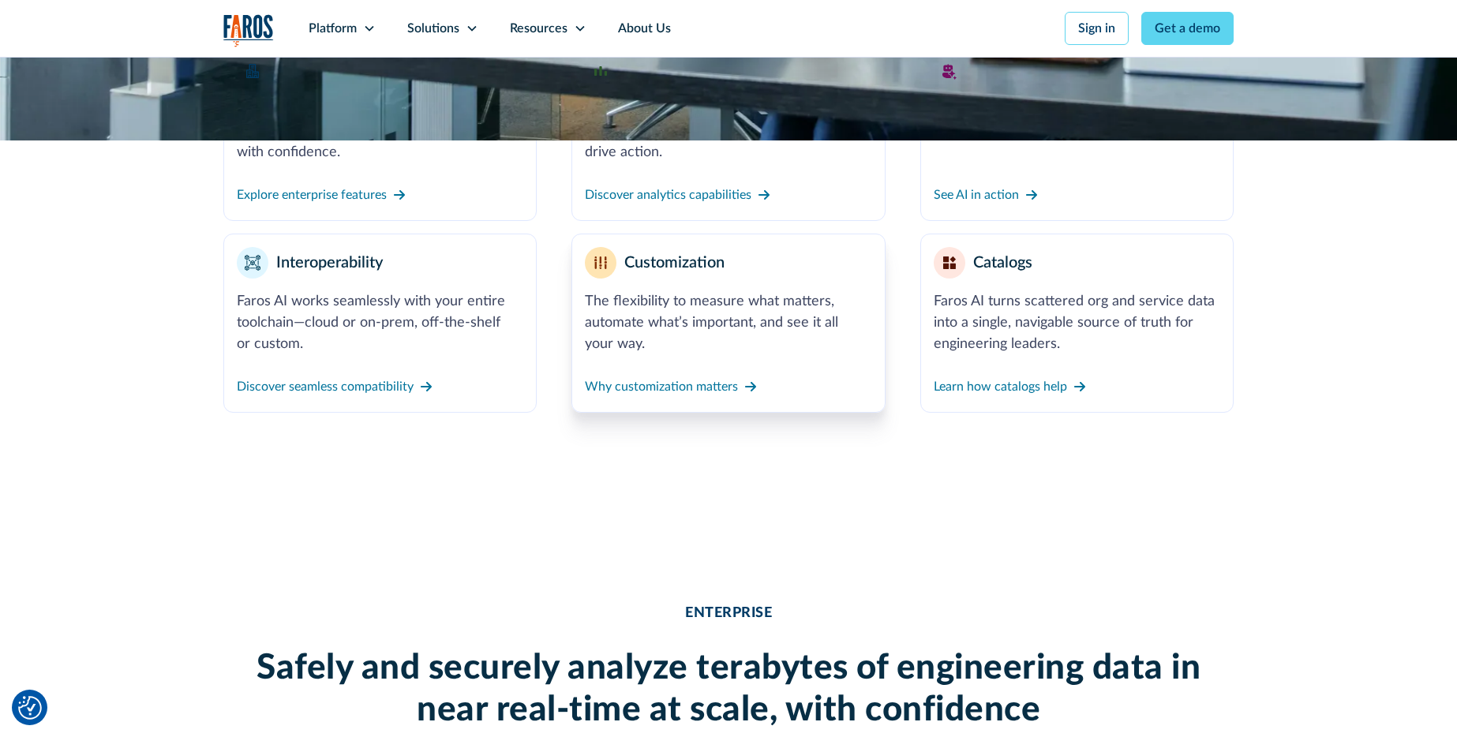
scroll to position [821, 0]
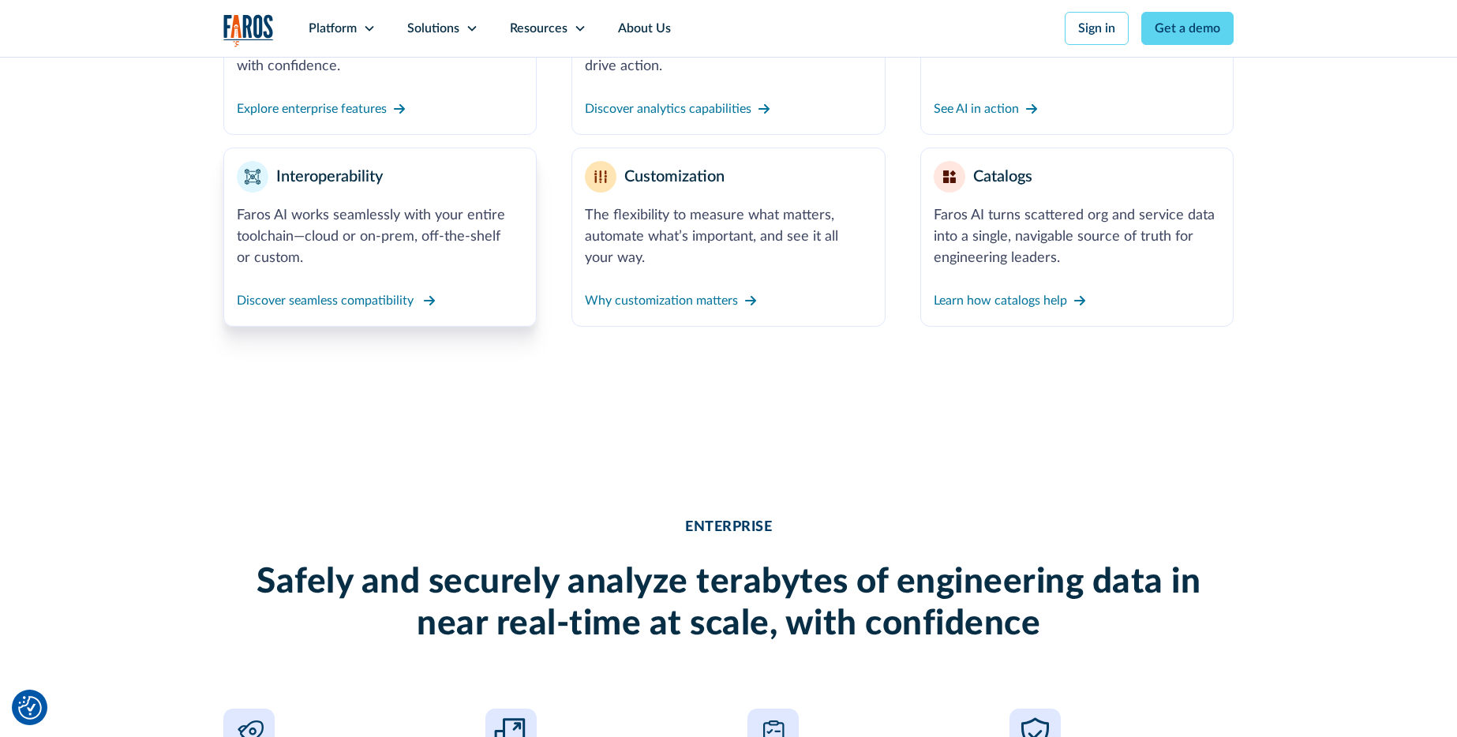
click at [237, 310] on div "Discover seamless compatibility" at bounding box center [325, 300] width 177 height 19
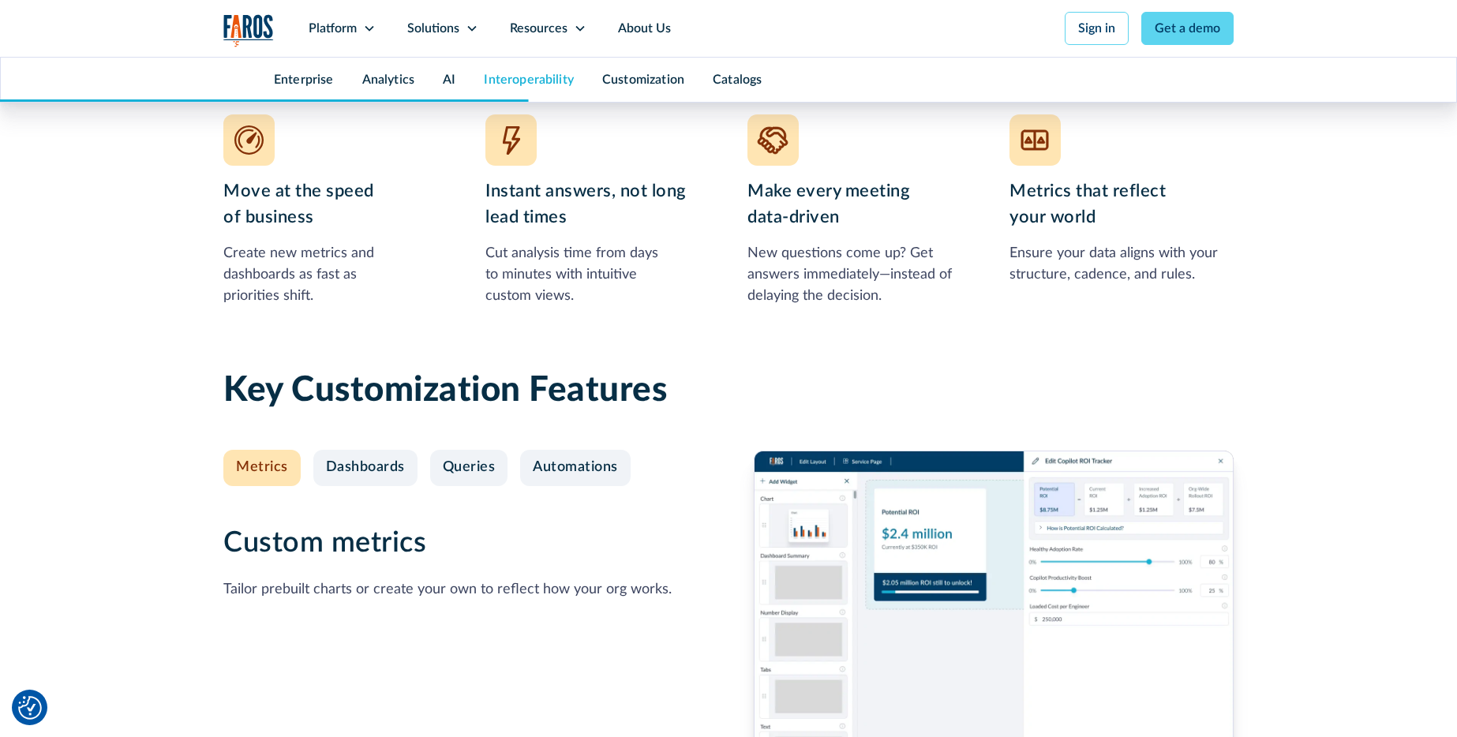
scroll to position [5647, 0]
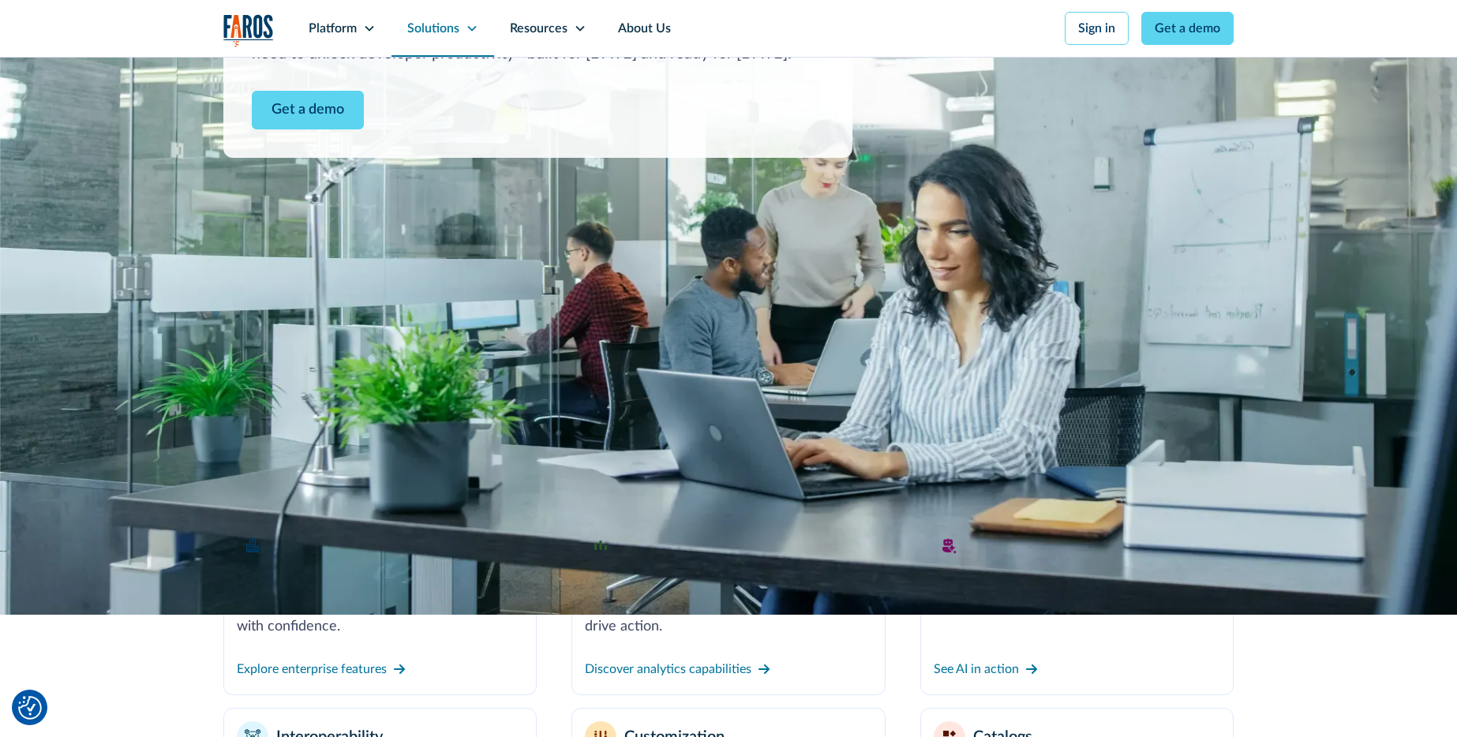
scroll to position [0, 0]
